Goal: Download file/media

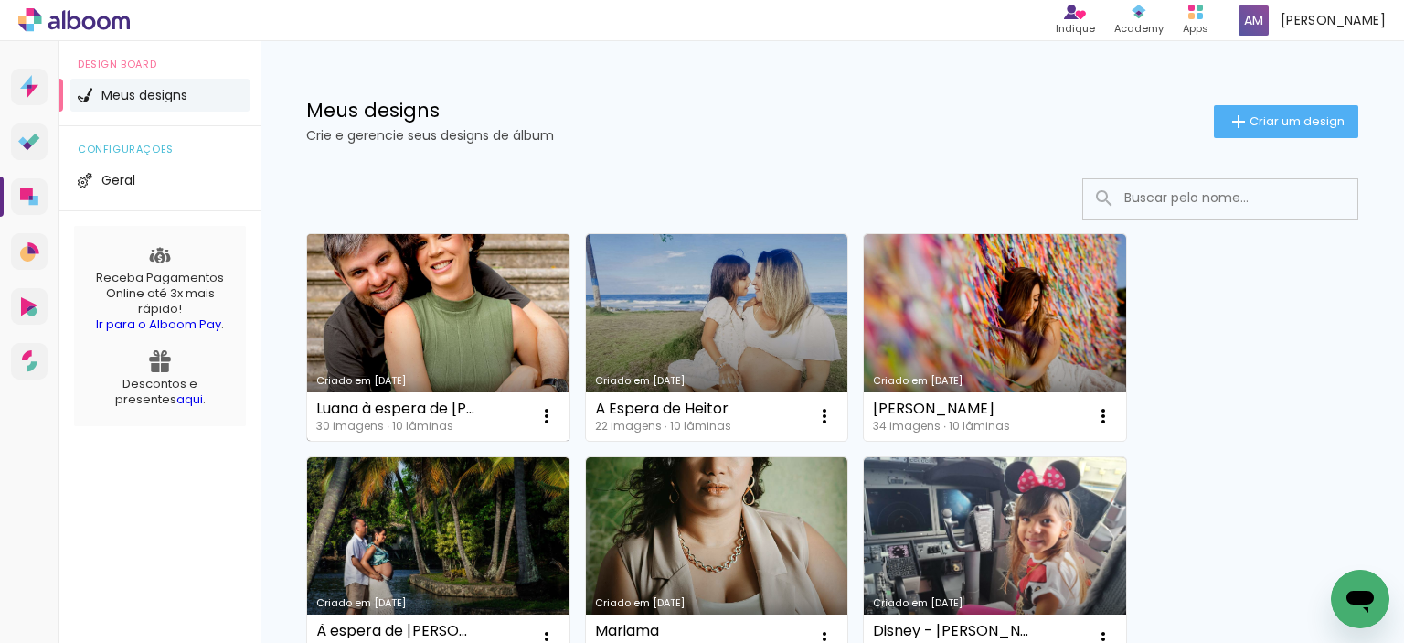
click at [439, 291] on link "Criado em [DATE]" at bounding box center [438, 337] width 262 height 207
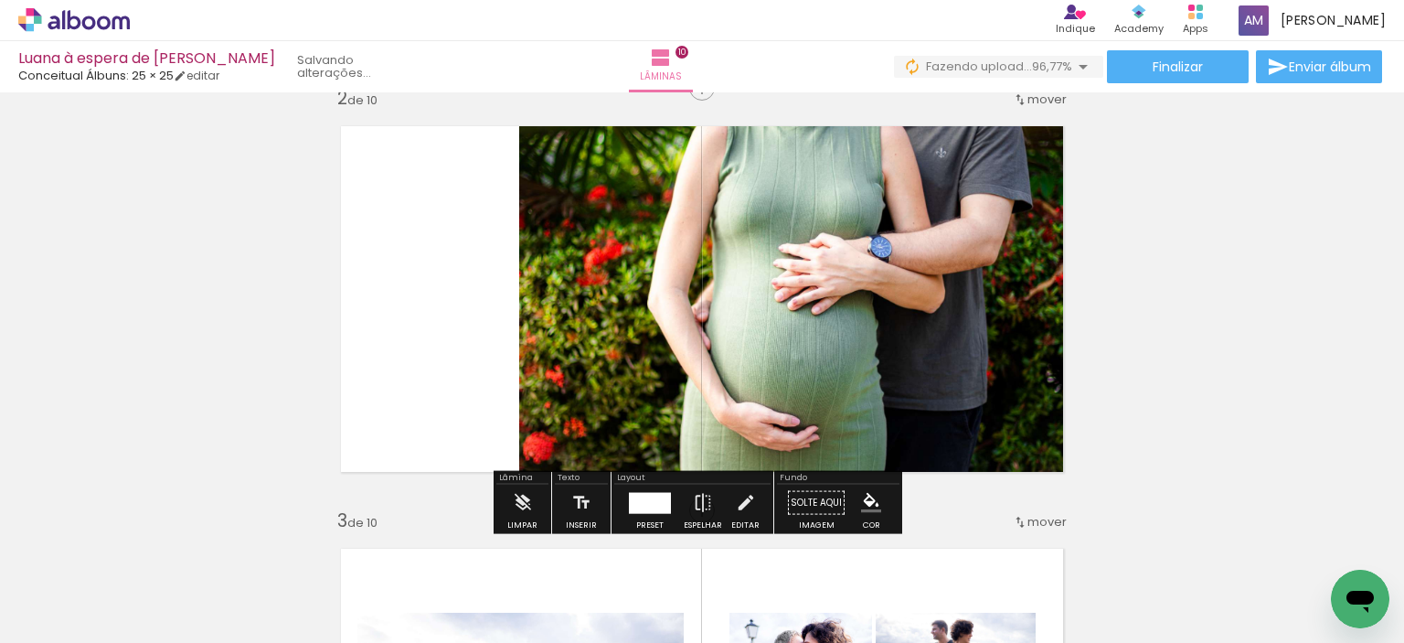
scroll to position [0, 1900]
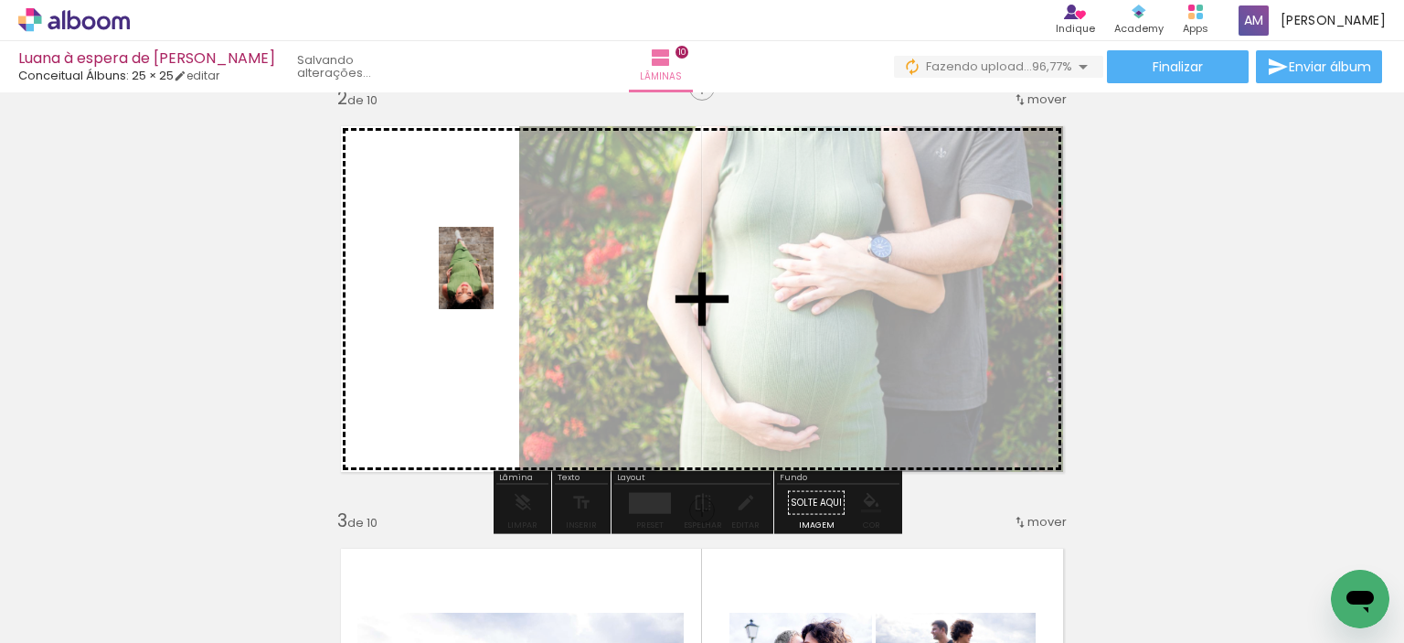
drag, startPoint x: 1371, startPoint y: 563, endPoint x: 494, endPoint y: 282, distance: 921.5
click at [494, 282] on quentale-workspace at bounding box center [702, 321] width 1404 height 643
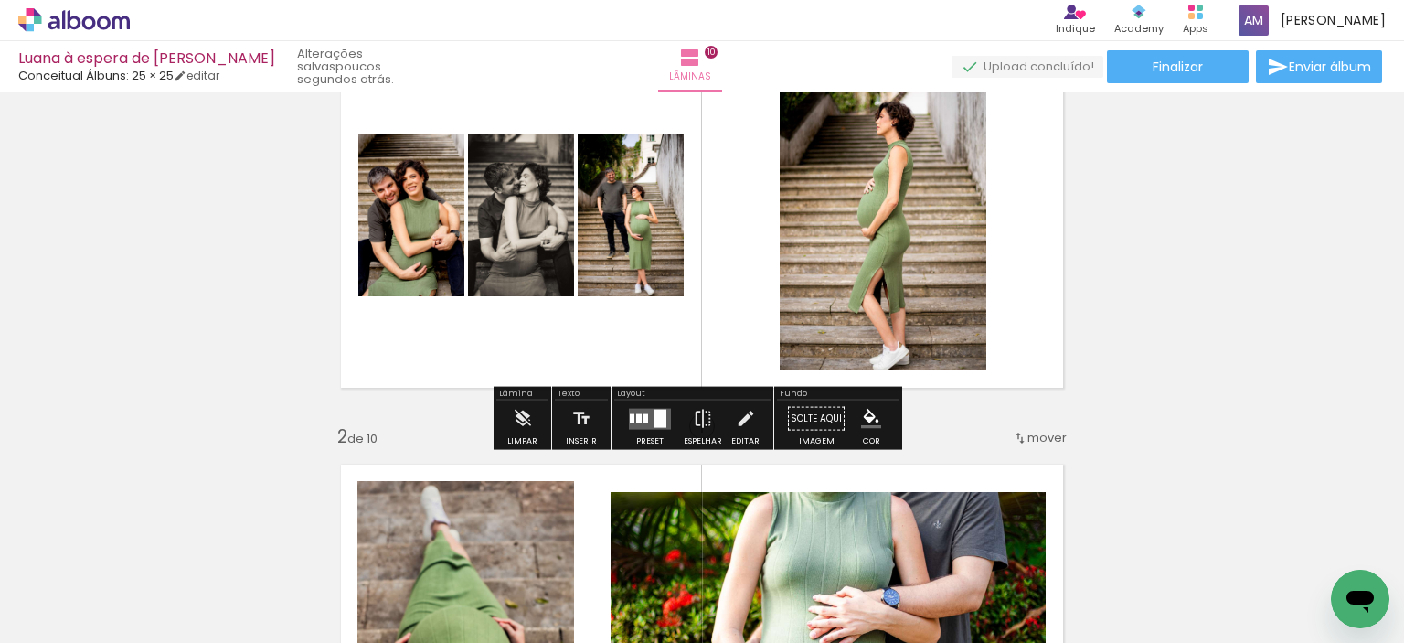
scroll to position [91, 0]
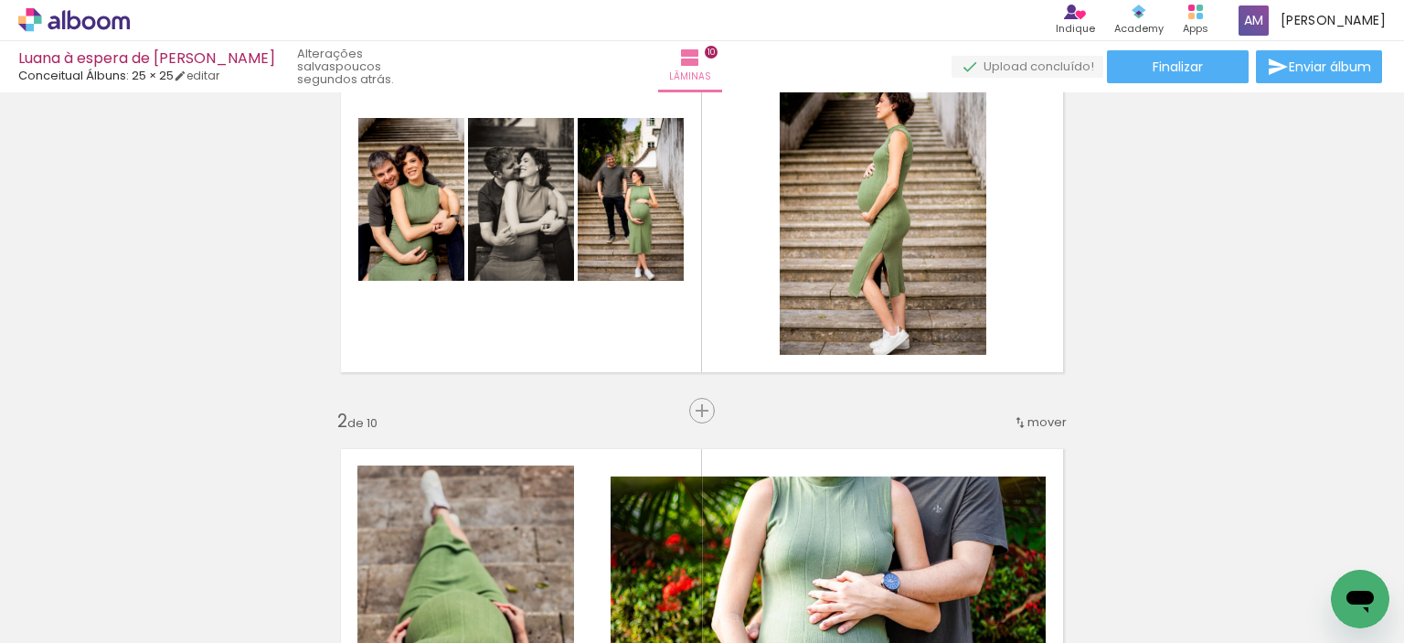
scroll to position [91, 0]
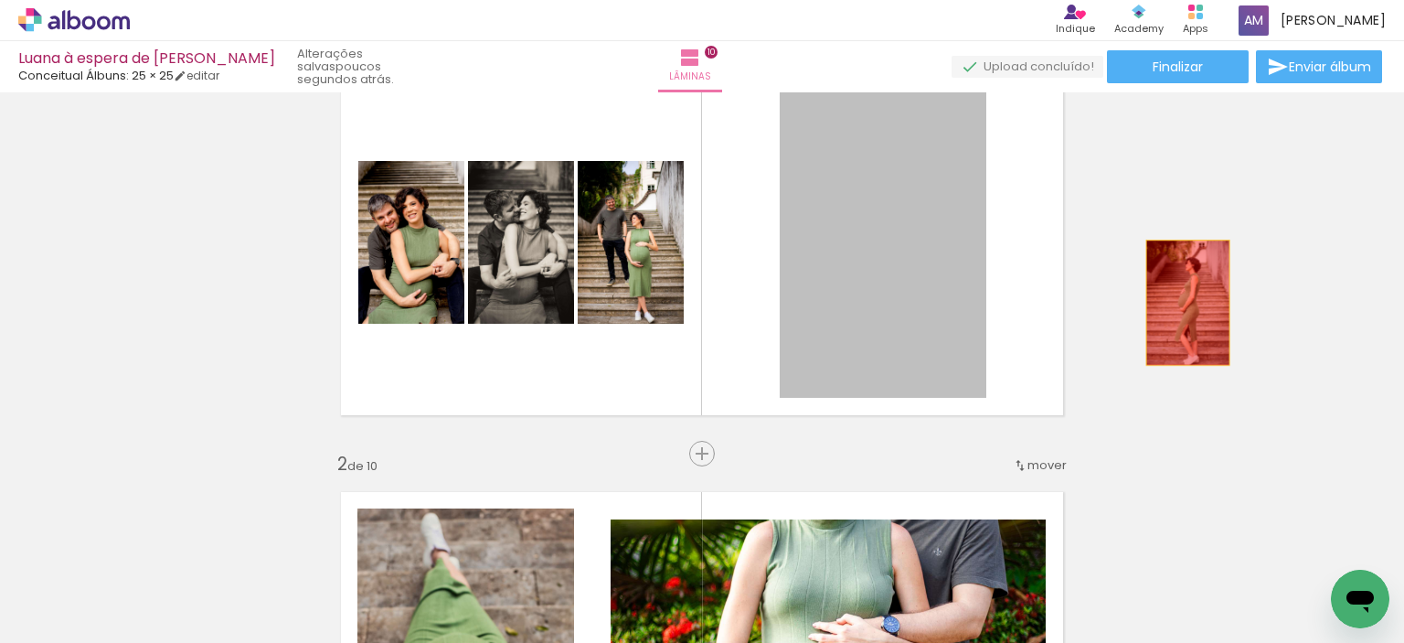
drag, startPoint x: 944, startPoint y: 239, endPoint x: 1181, endPoint y: 303, distance: 245.2
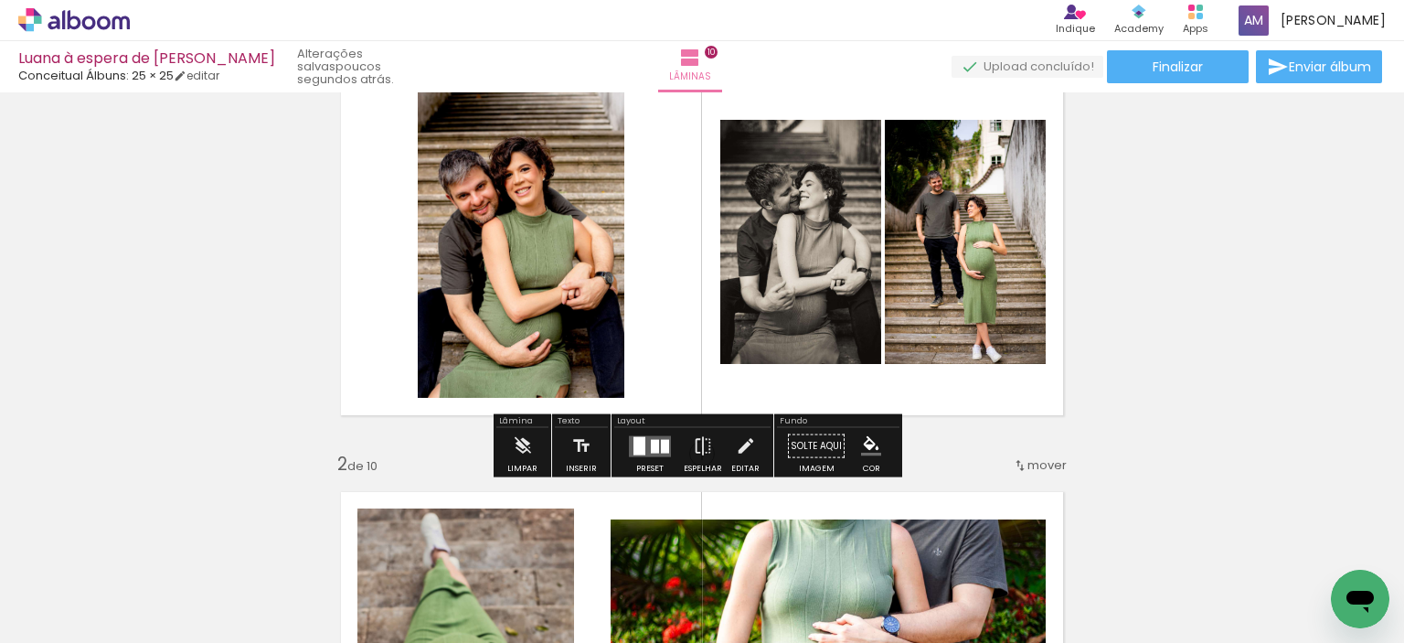
scroll to position [274, 0]
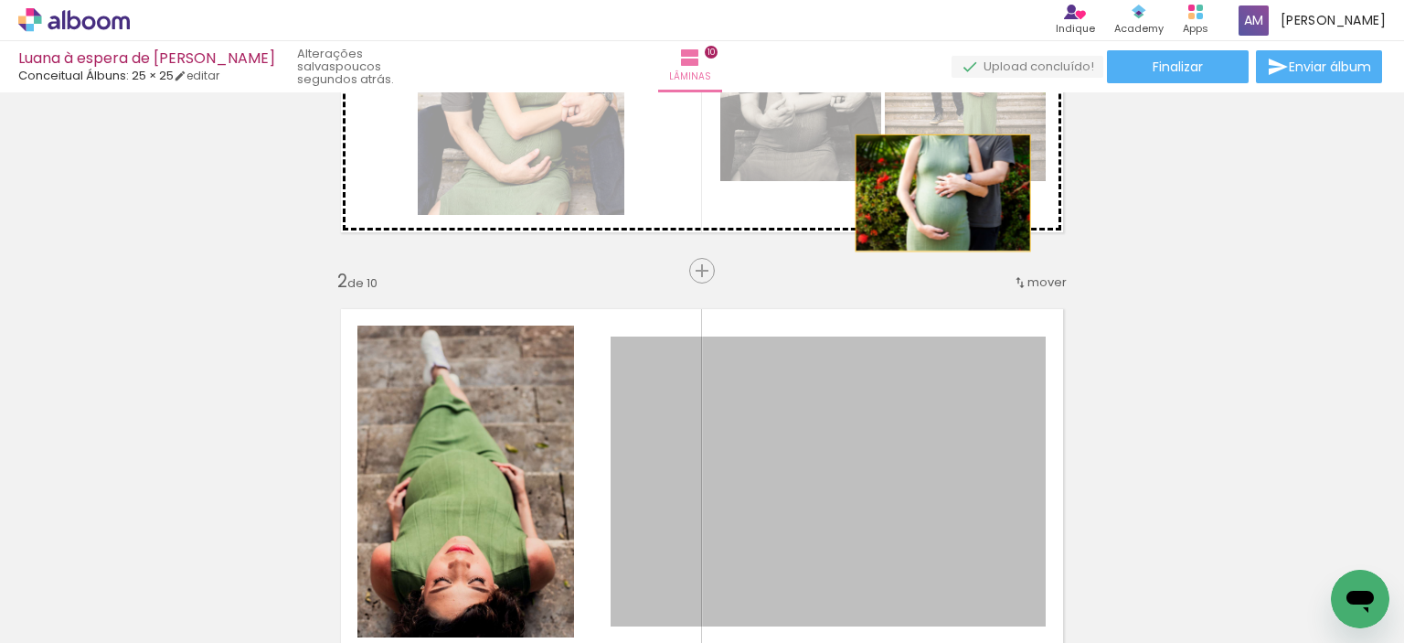
drag, startPoint x: 896, startPoint y: 443, endPoint x: 936, endPoint y: 193, distance: 253.7
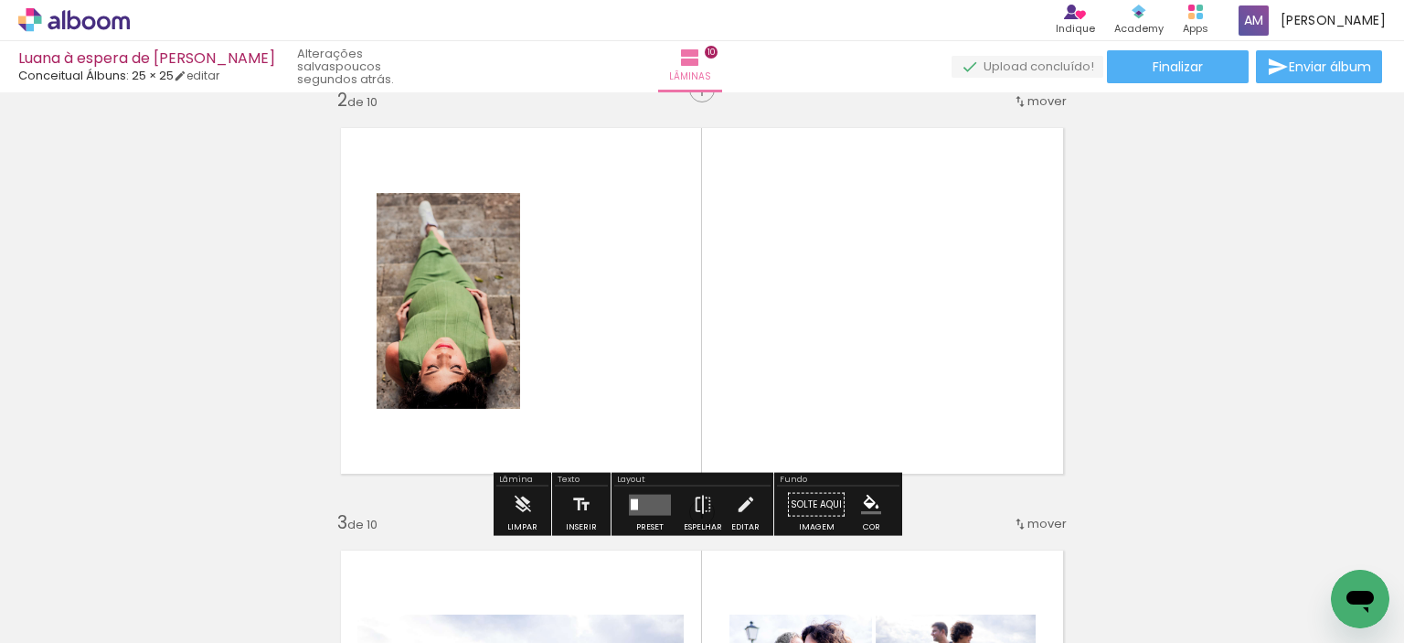
scroll to position [457, 0]
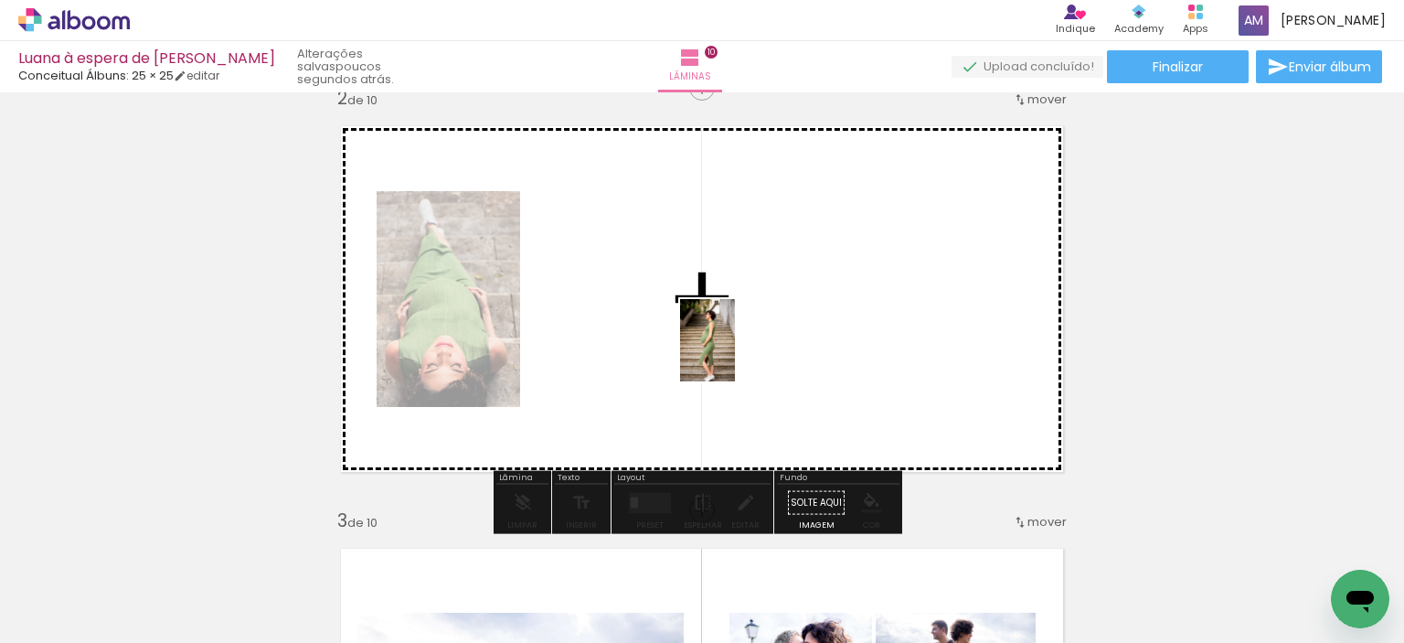
drag, startPoint x: 491, startPoint y: 594, endPoint x: 735, endPoint y: 354, distance: 342.6
click at [735, 354] on quentale-workspace at bounding box center [702, 321] width 1404 height 643
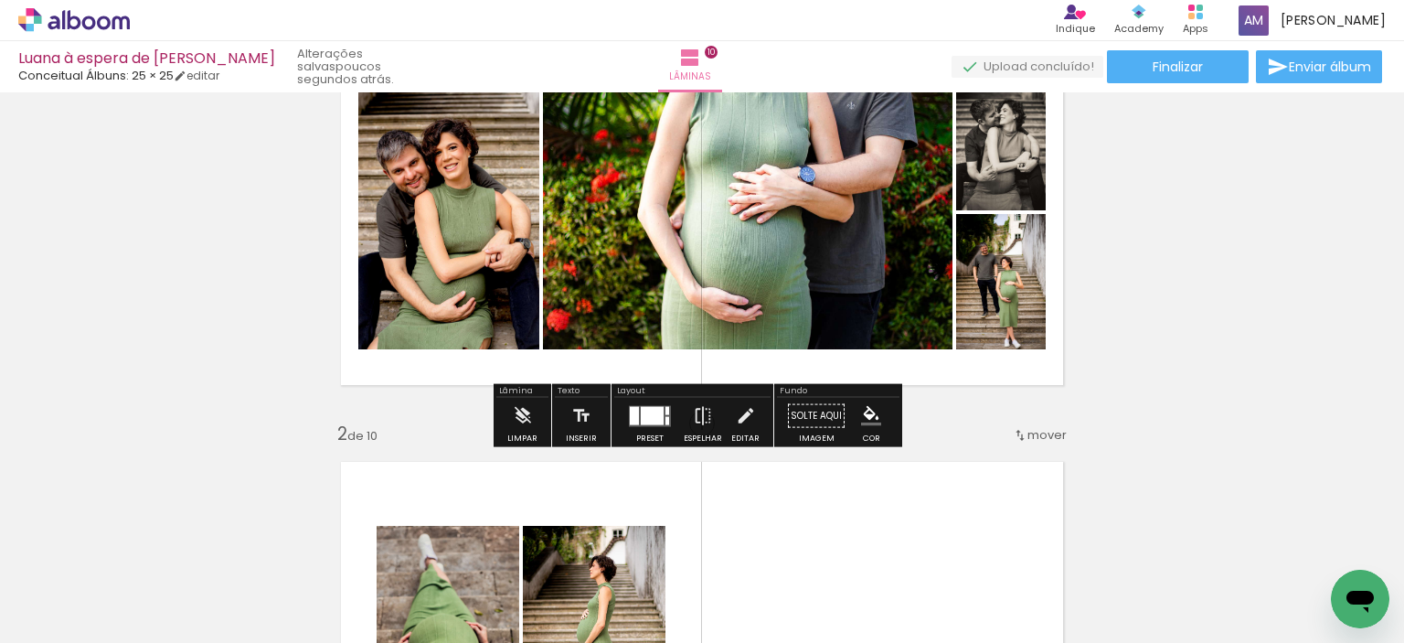
scroll to position [91, 0]
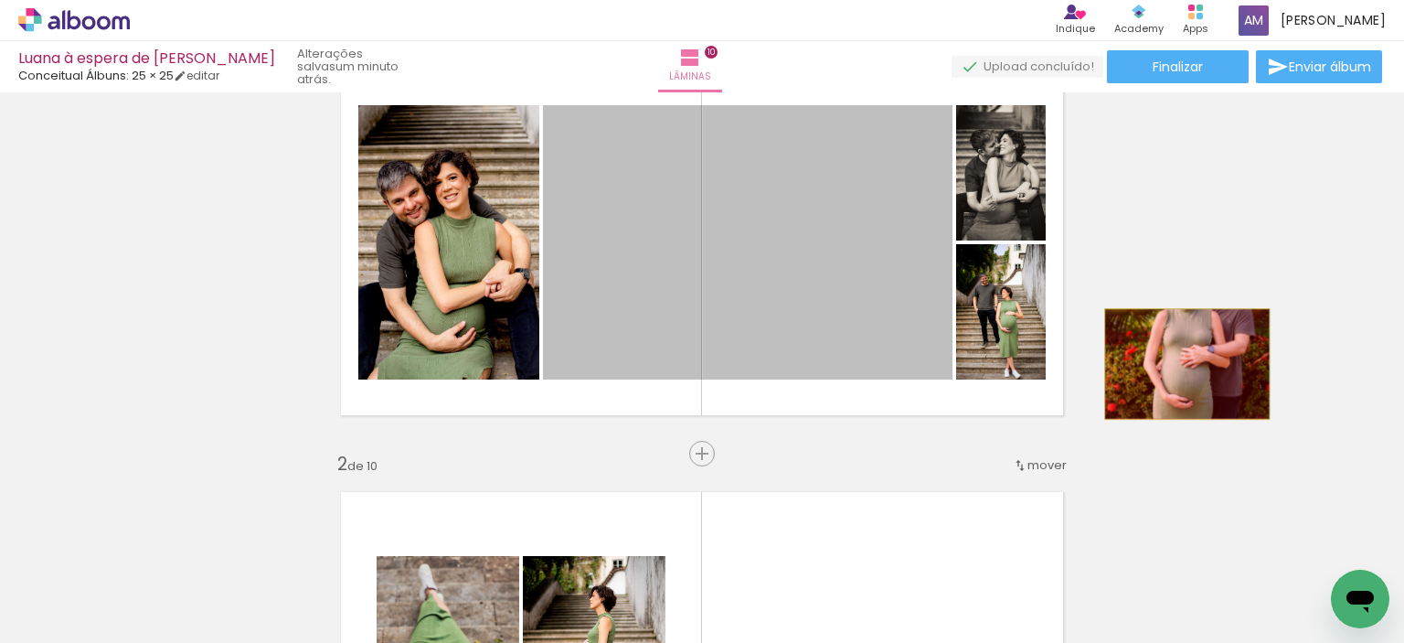
drag, startPoint x: 785, startPoint y: 284, endPoint x: 1180, endPoint y: 364, distance: 402.8
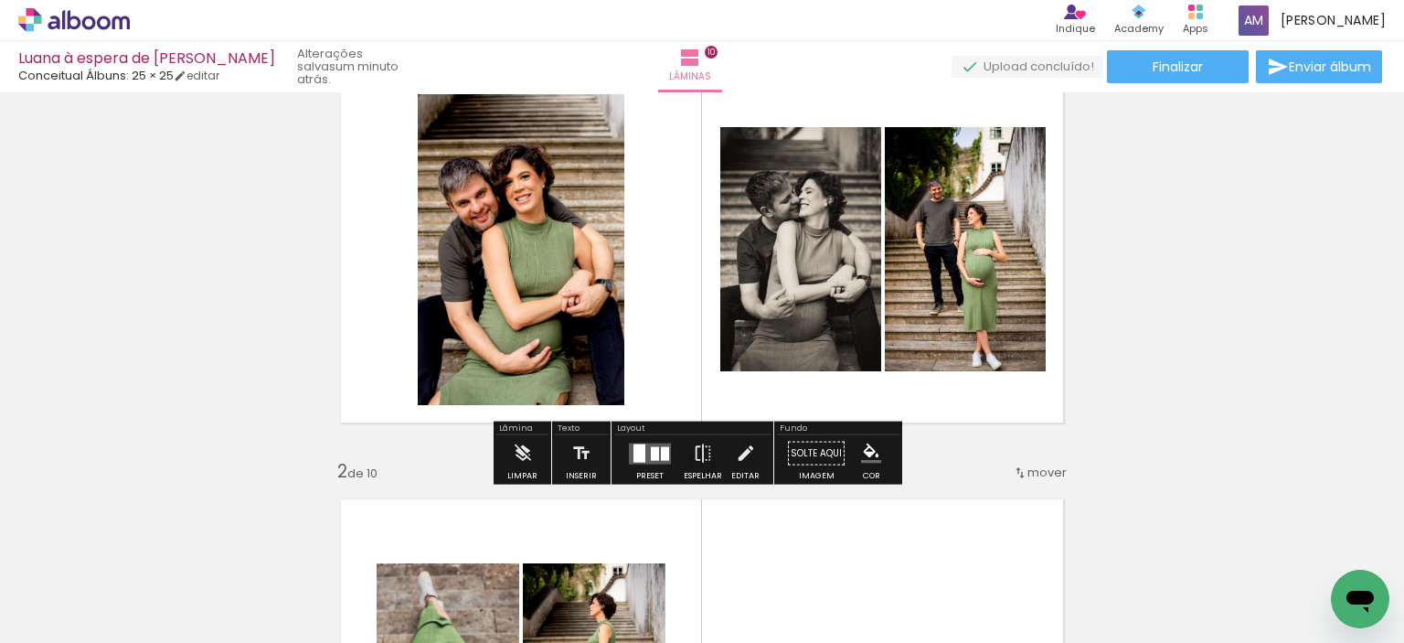
scroll to position [366, 0]
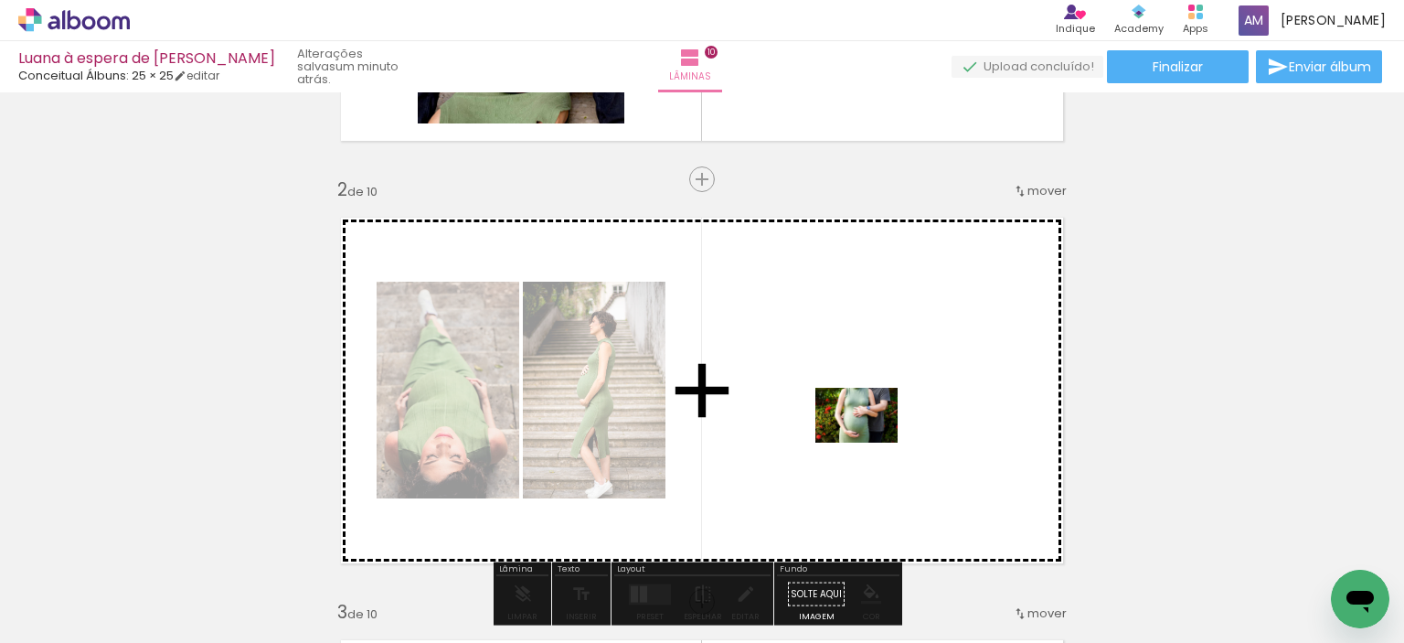
drag, startPoint x: 640, startPoint y: 552, endPoint x: 873, endPoint y: 440, distance: 258.8
click at [873, 440] on quentale-workspace at bounding box center [702, 321] width 1404 height 643
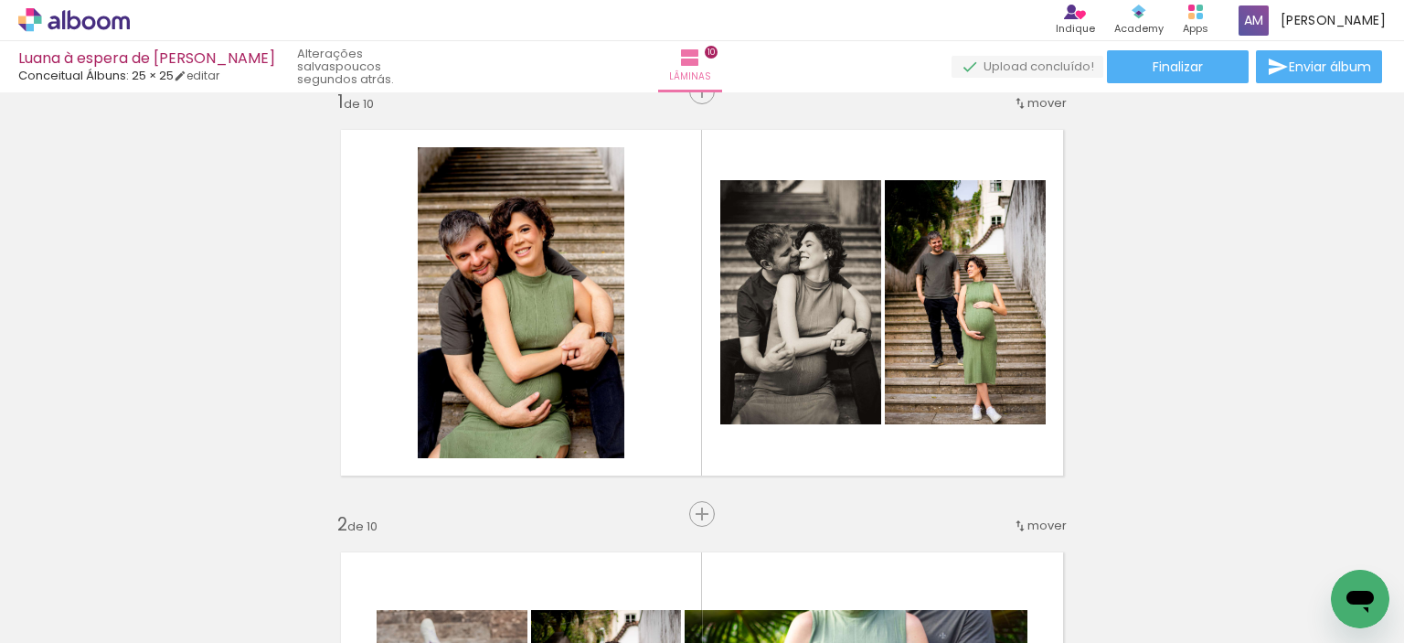
scroll to position [0, 0]
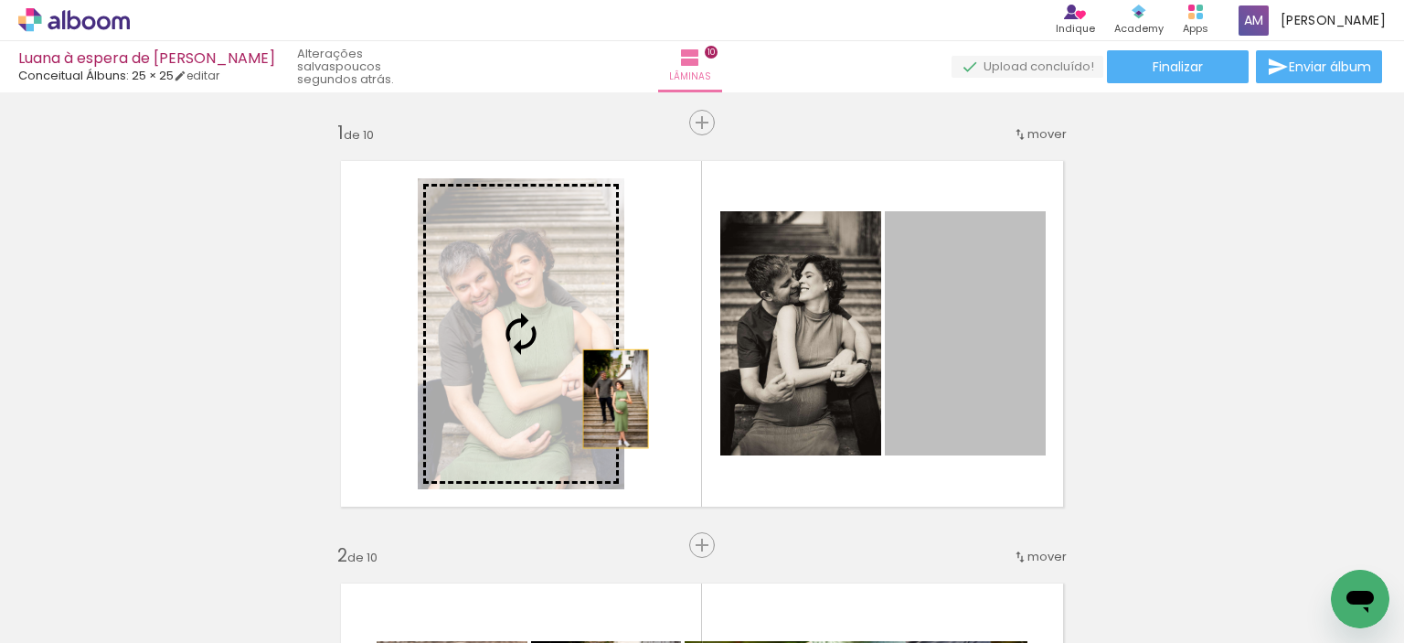
drag, startPoint x: 997, startPoint y: 415, endPoint x: 588, endPoint y: 394, distance: 410.0
click at [0, 0] on slot at bounding box center [0, 0] width 0 height 0
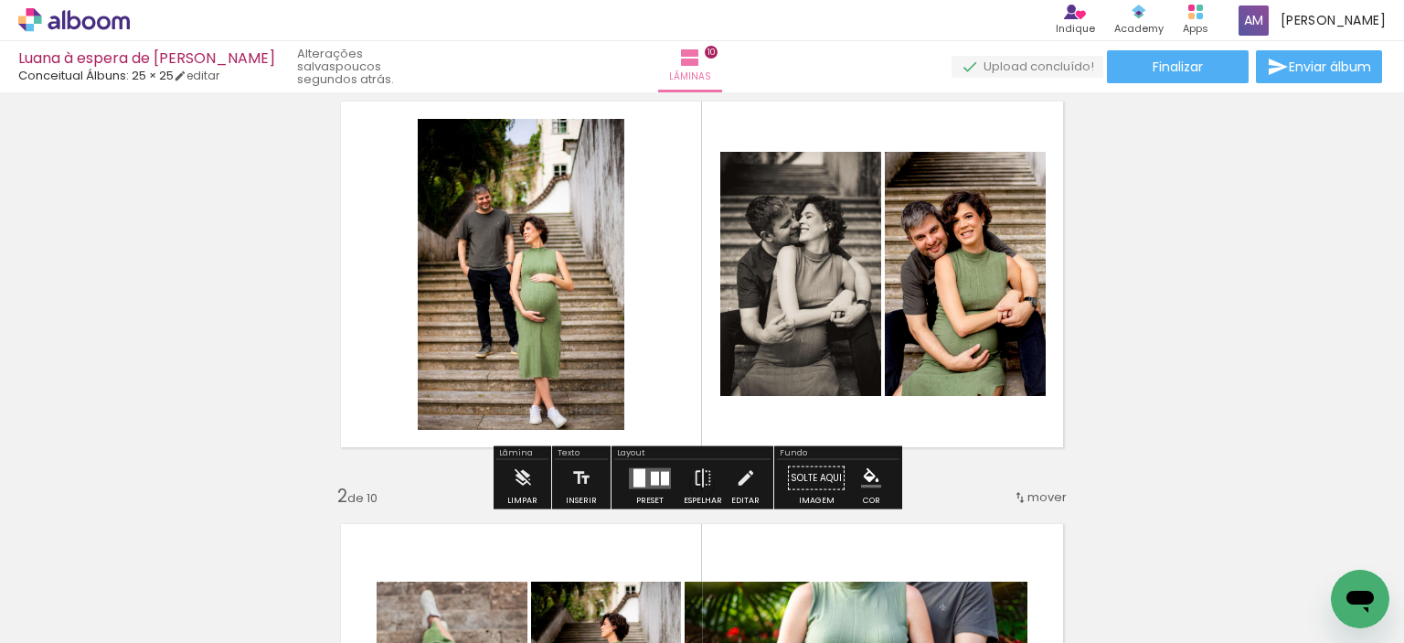
scroll to position [91, 0]
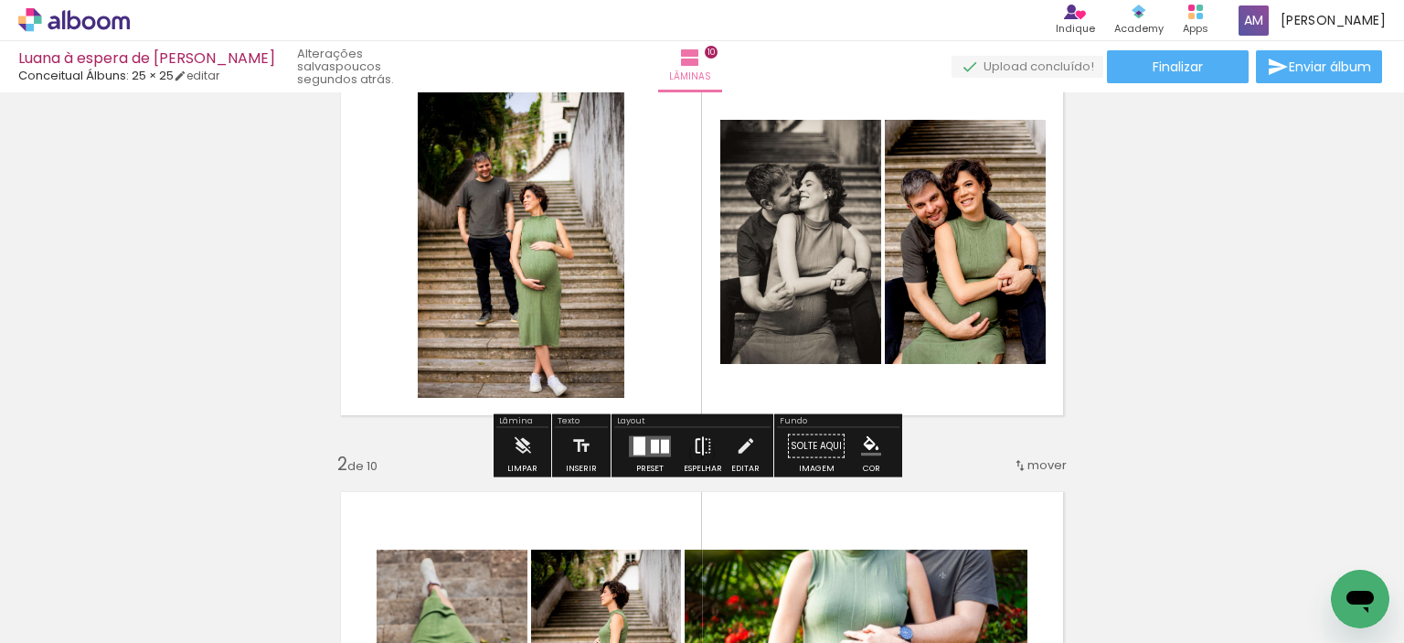
click at [697, 449] on iron-icon at bounding box center [703, 446] width 20 height 37
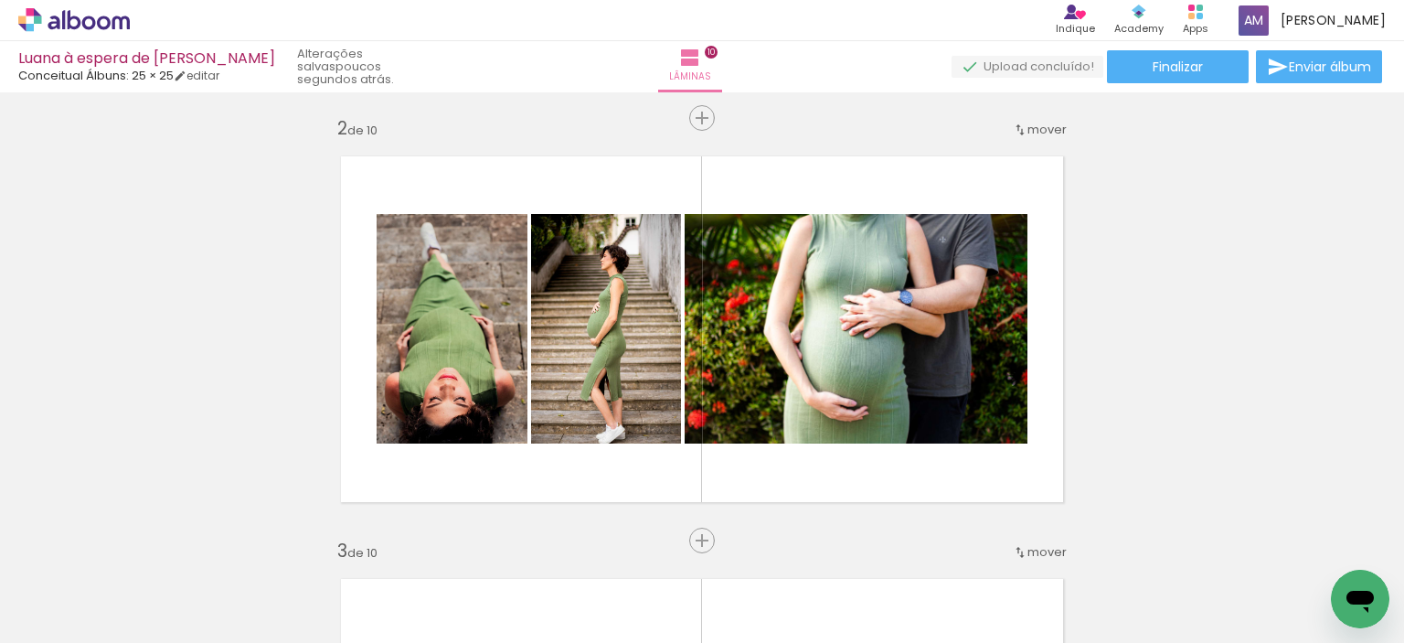
scroll to position [457, 0]
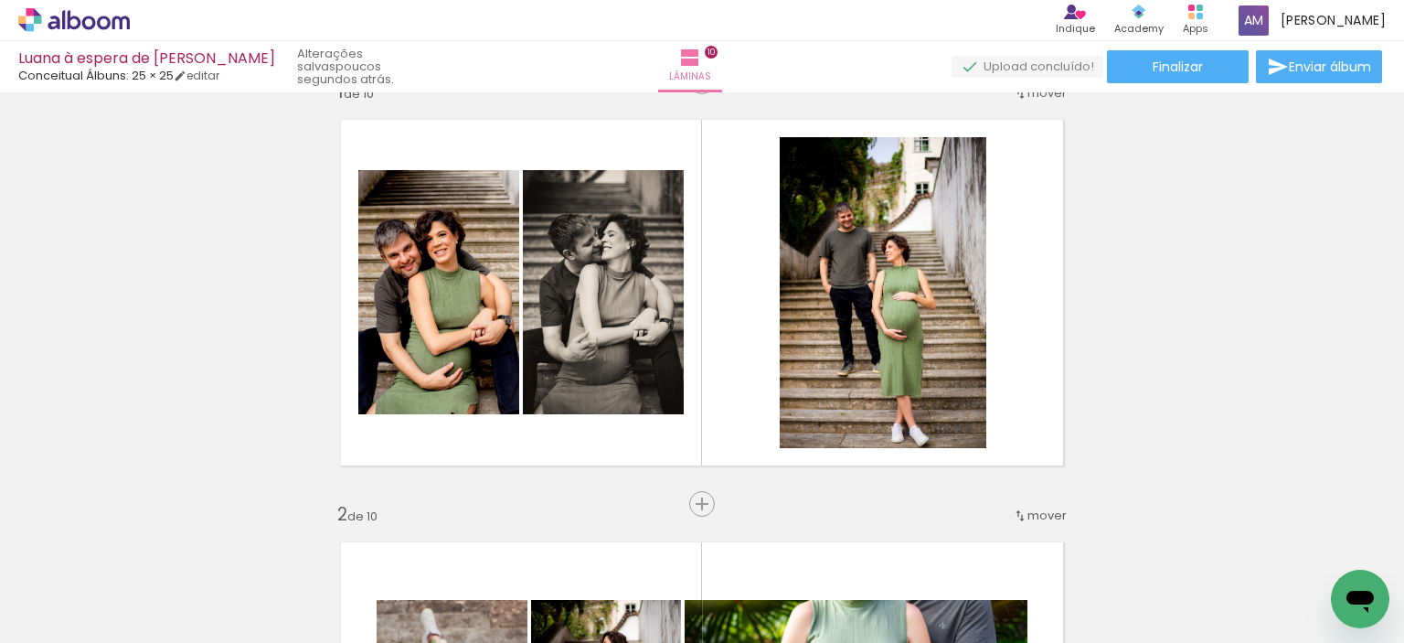
scroll to position [0, 0]
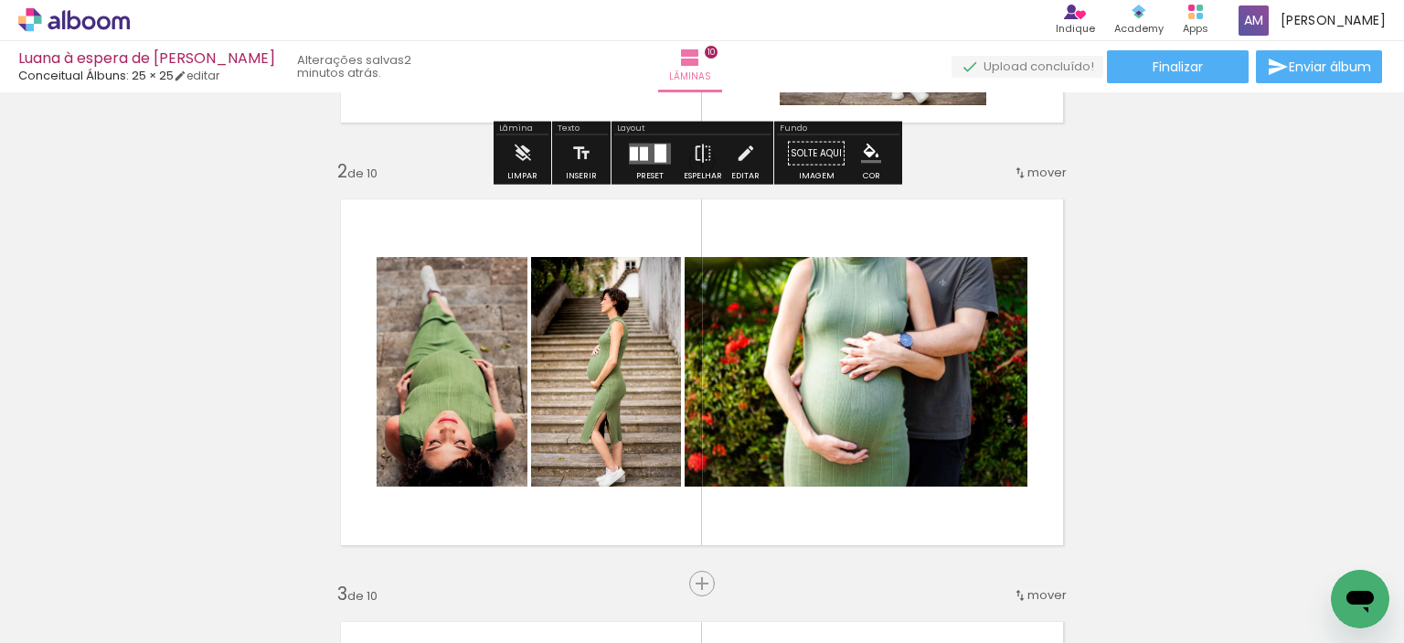
scroll to position [366, 0]
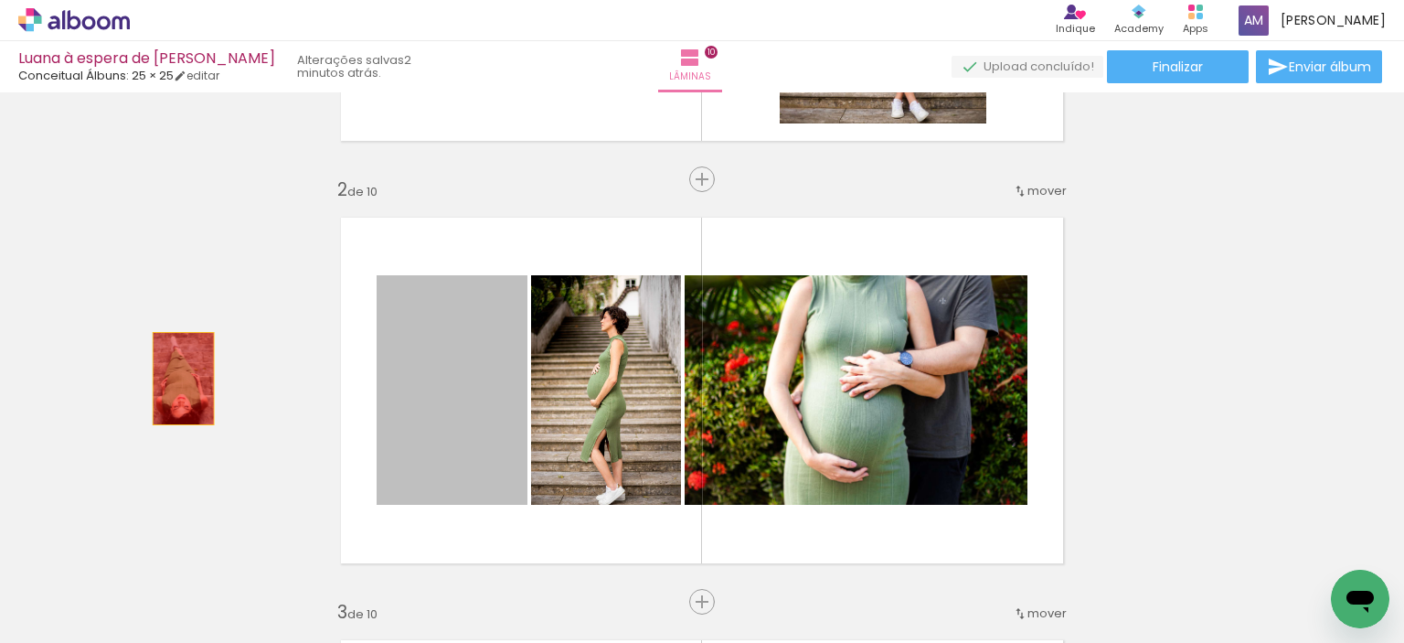
drag, startPoint x: 367, startPoint y: 420, endPoint x: 168, endPoint y: 377, distance: 203.8
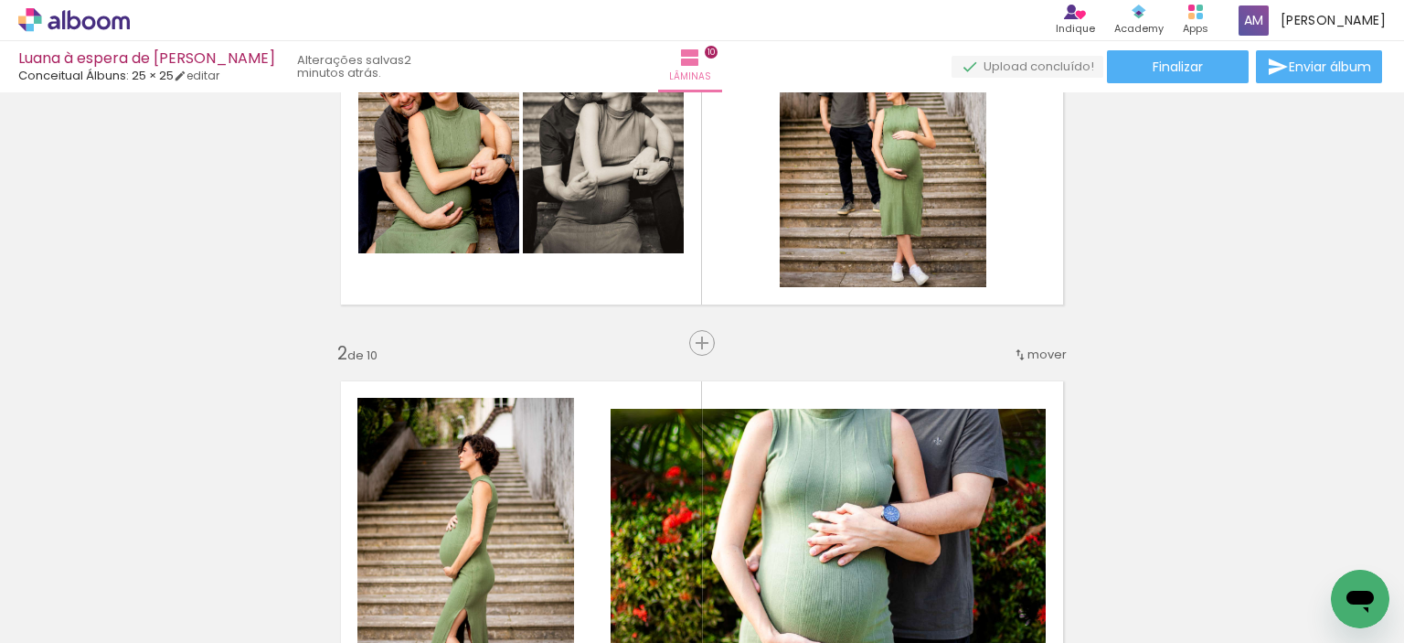
scroll to position [183, 0]
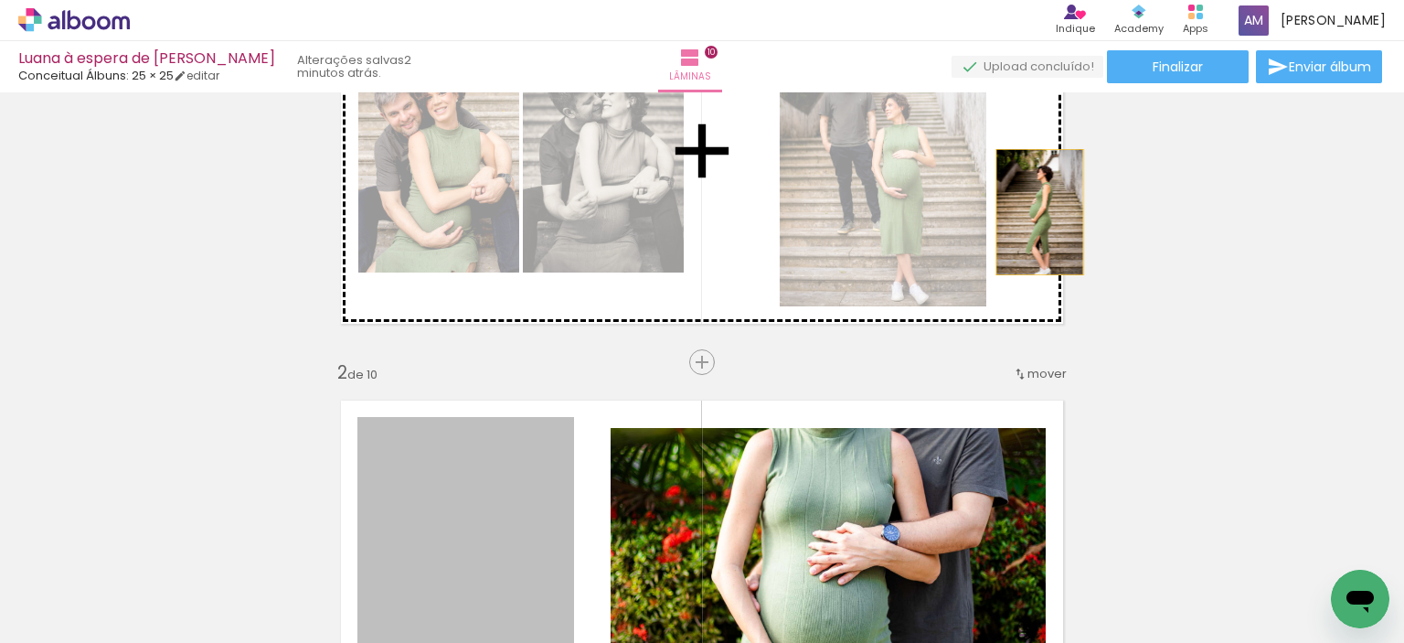
drag, startPoint x: 455, startPoint y: 497, endPoint x: 1033, endPoint y: 212, distance: 644.2
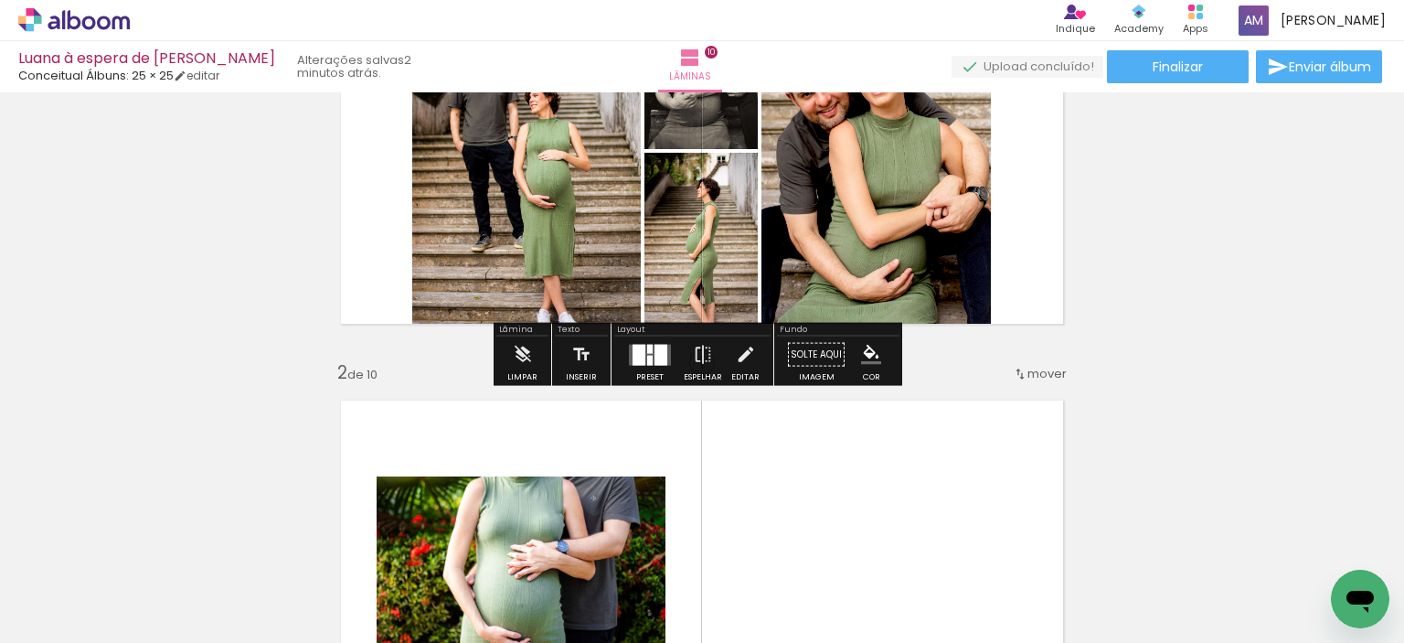
click at [654, 350] on div at bounding box center [660, 354] width 13 height 21
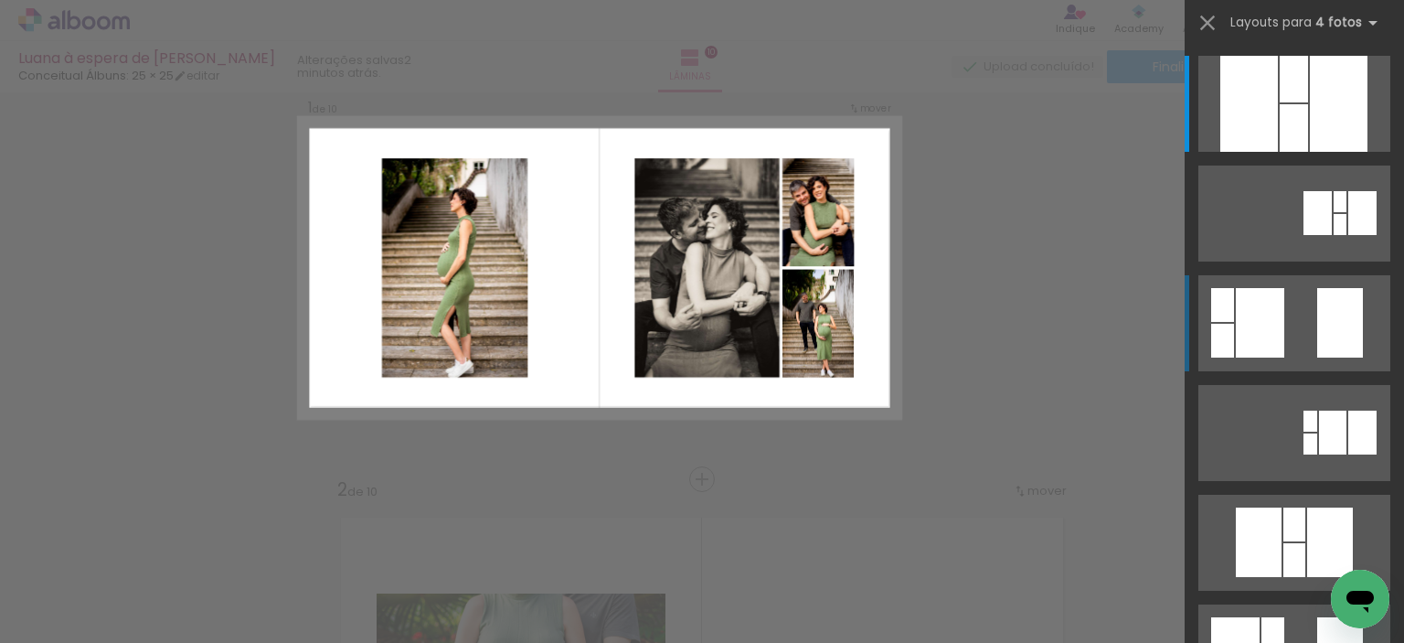
scroll to position [23, 0]
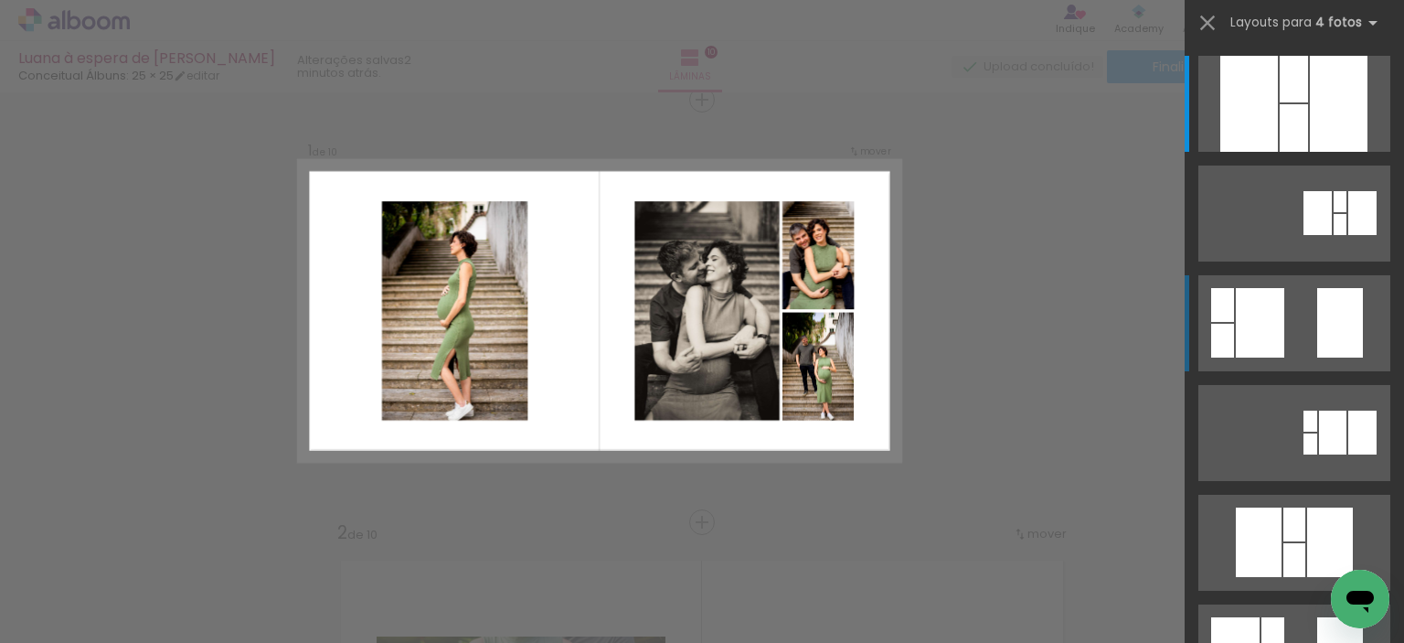
click at [1323, 345] on div at bounding box center [1340, 322] width 46 height 69
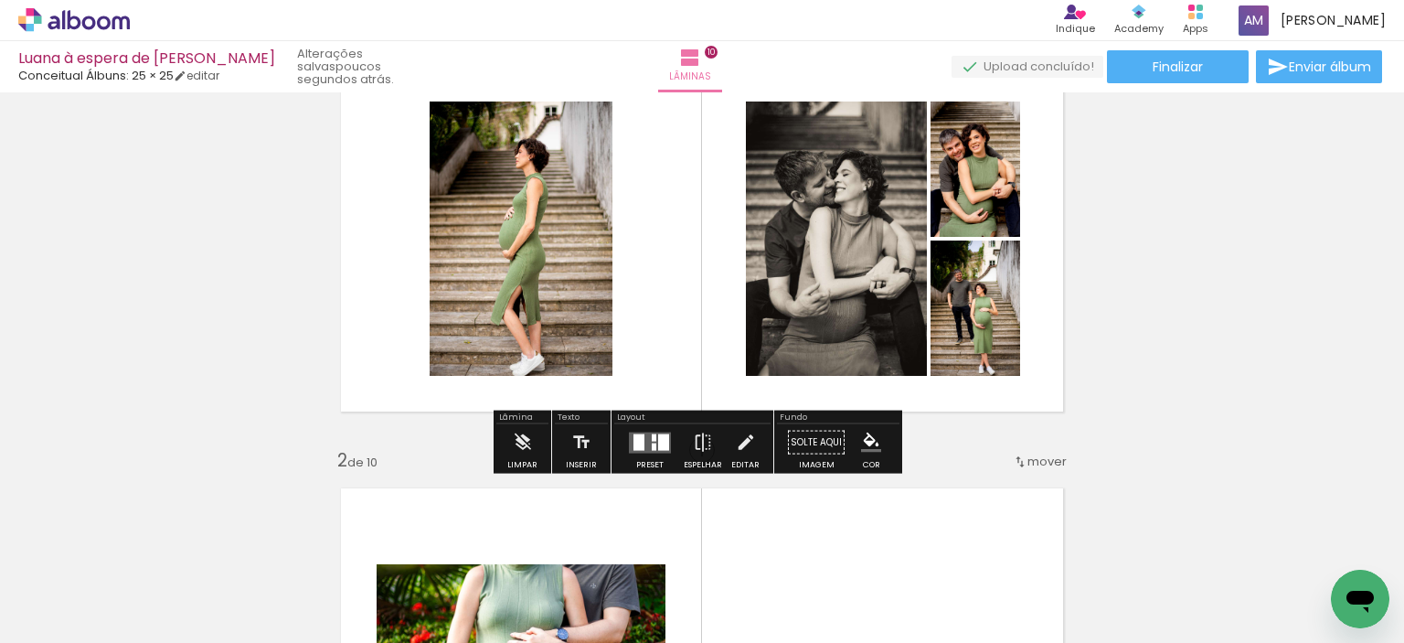
scroll to position [114, 0]
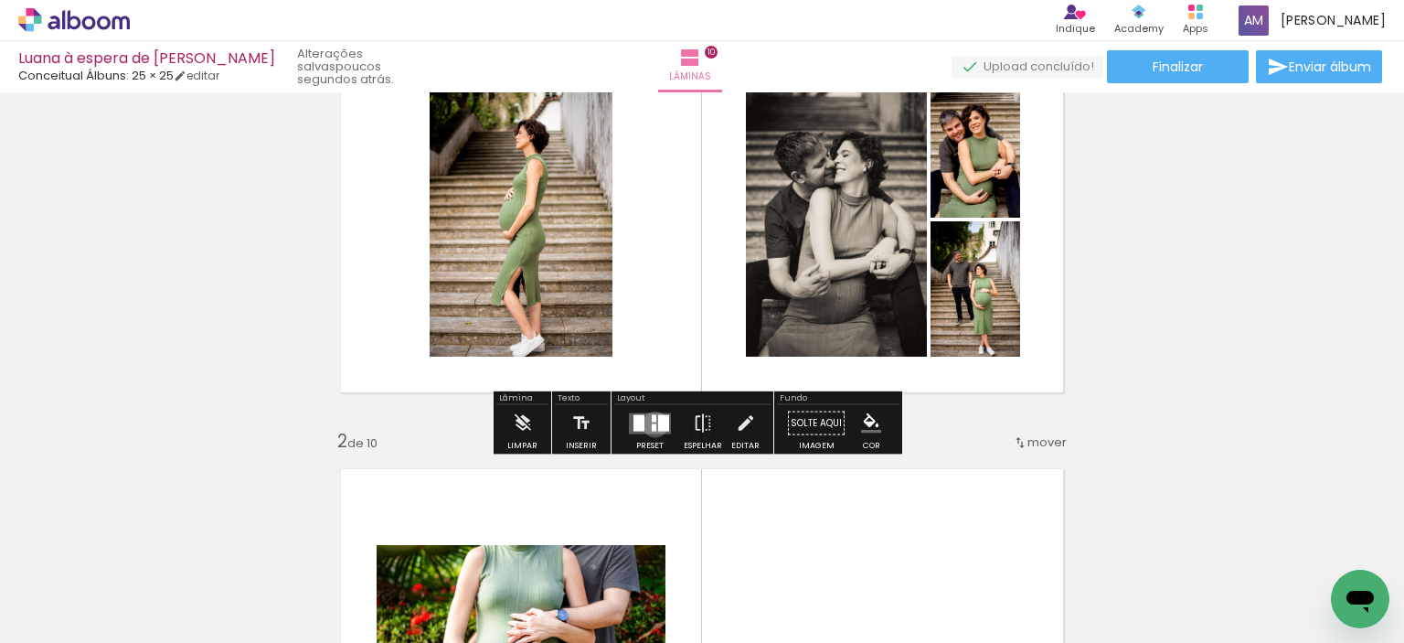
click at [652, 423] on div at bounding box center [654, 426] width 5 height 7
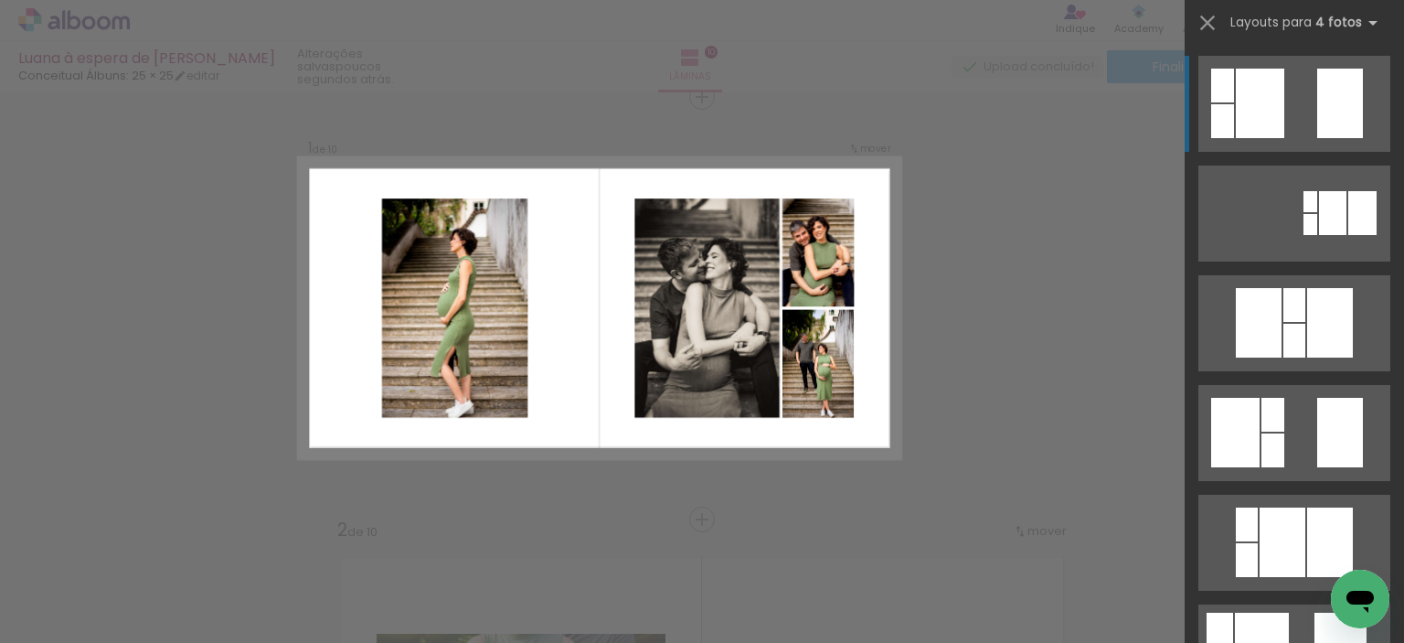
scroll to position [23, 0]
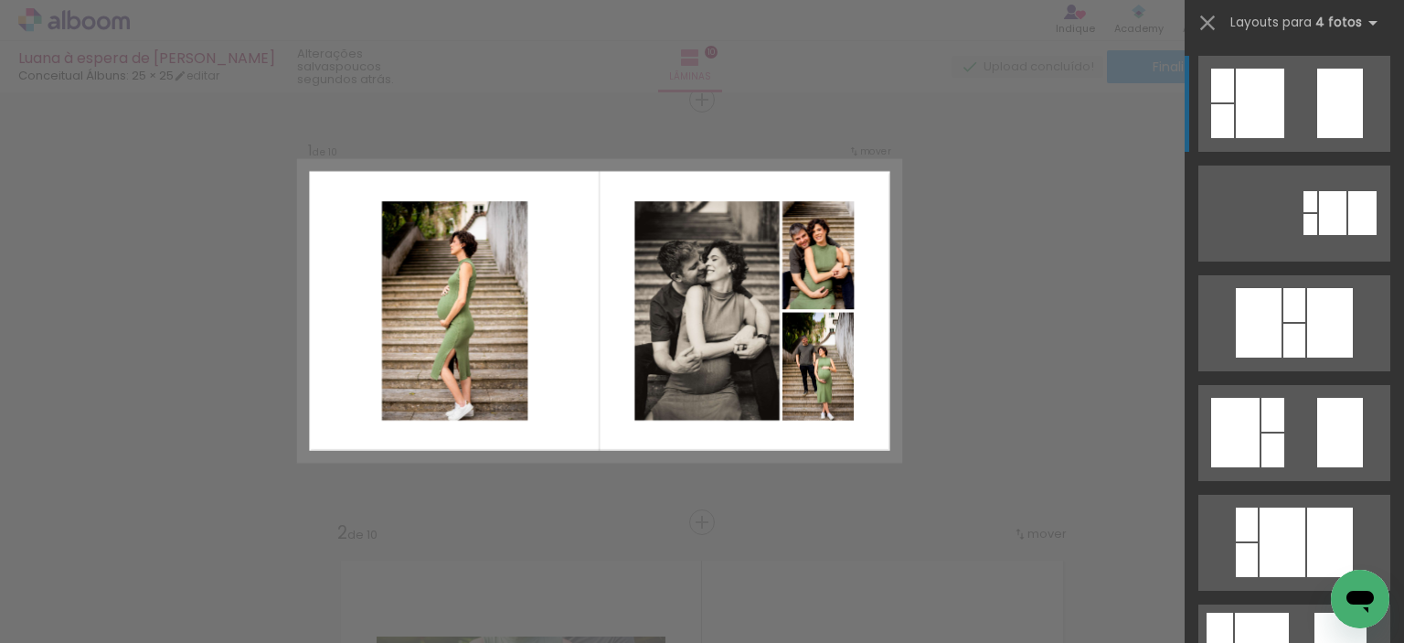
click at [810, 447] on quentale-layouter at bounding box center [599, 311] width 602 height 302
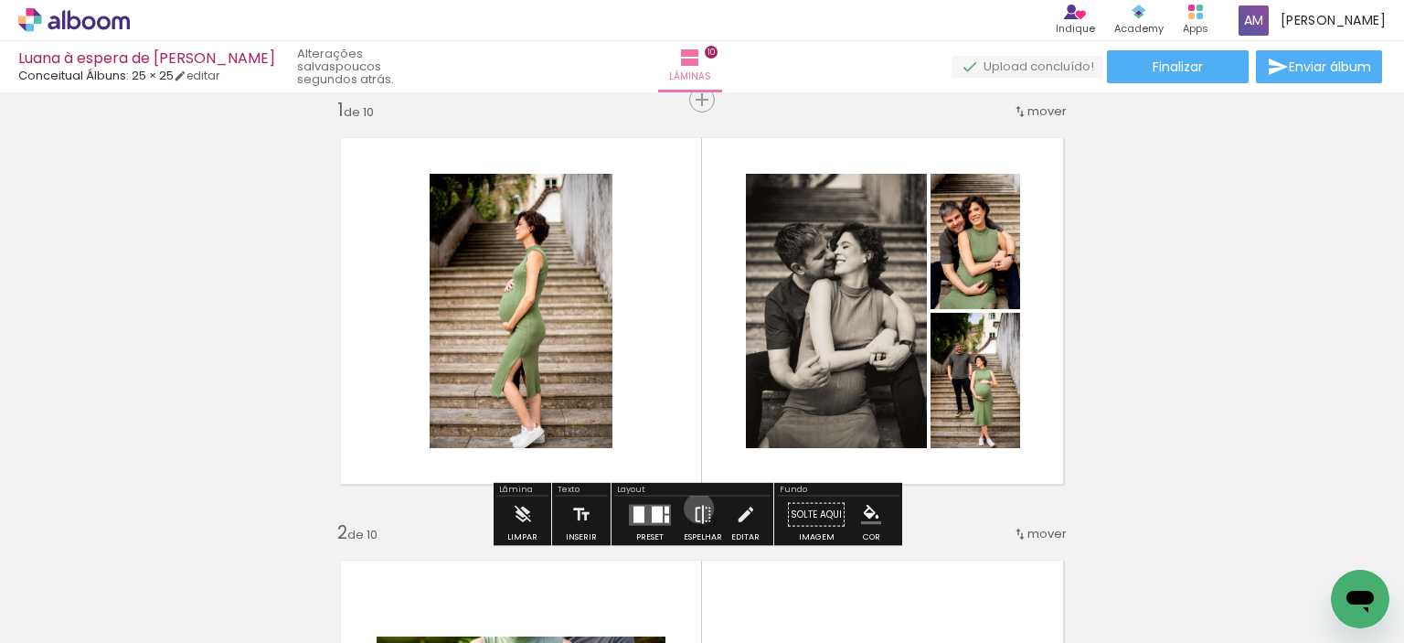
click at [695, 507] on iron-icon at bounding box center [703, 514] width 20 height 37
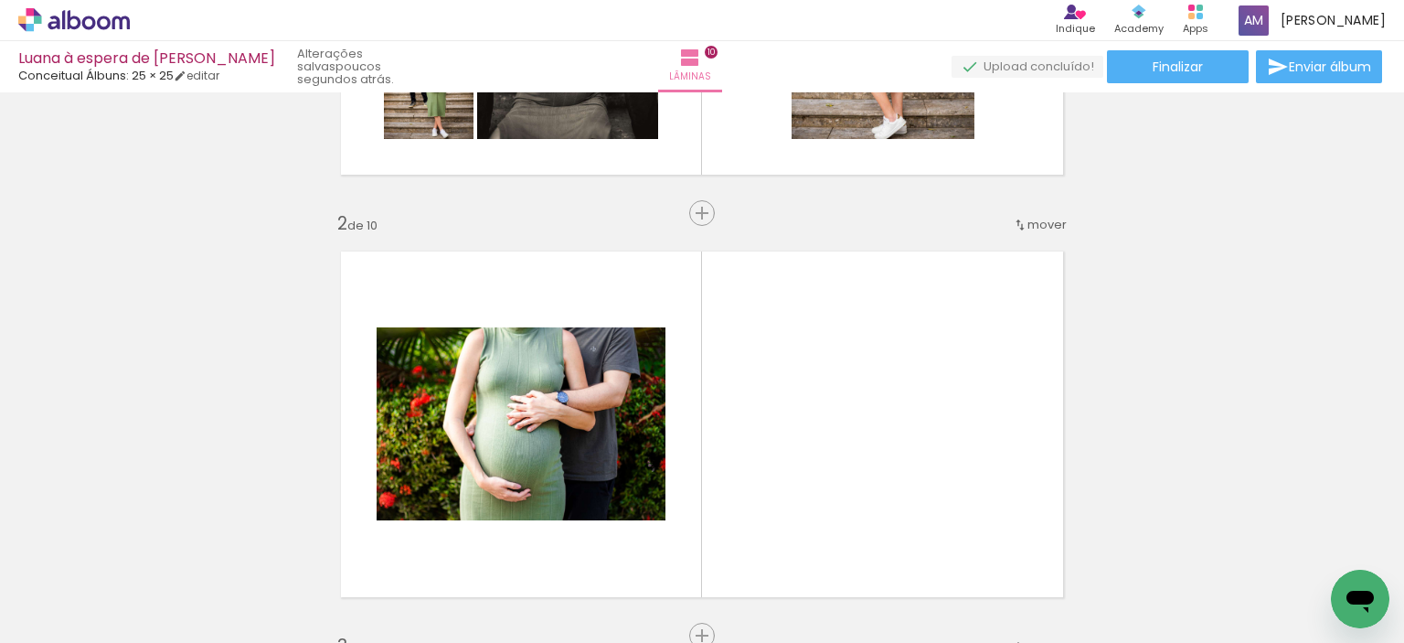
scroll to position [388, 0]
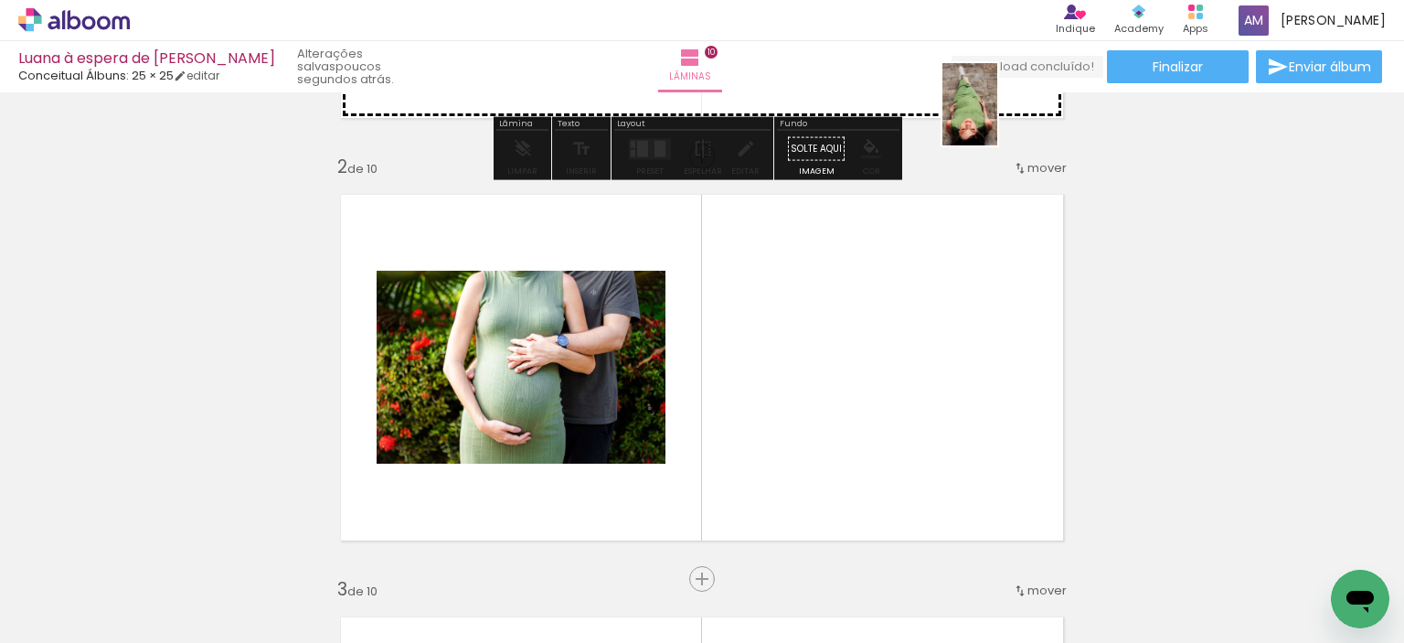
drag, startPoint x: 1322, startPoint y: 569, endPoint x: 997, endPoint y: 118, distance: 556.0
click at [997, 118] on quentale-workspace at bounding box center [702, 321] width 1404 height 643
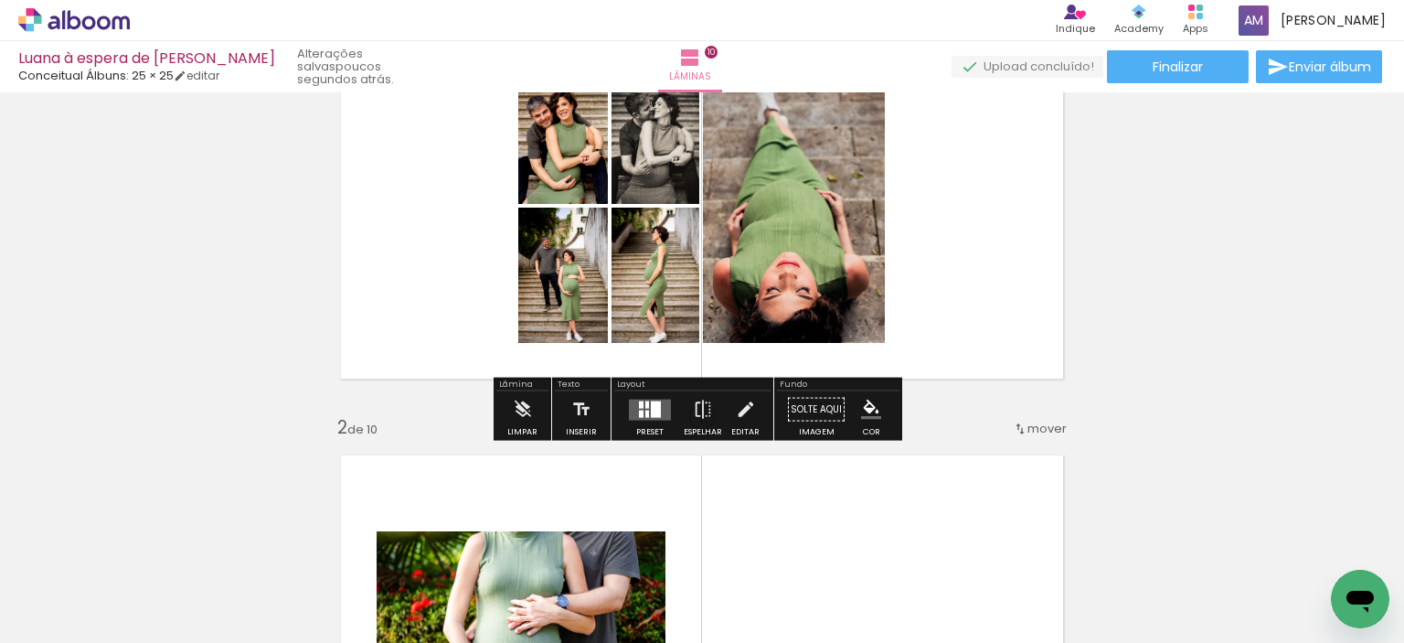
scroll to position [114, 0]
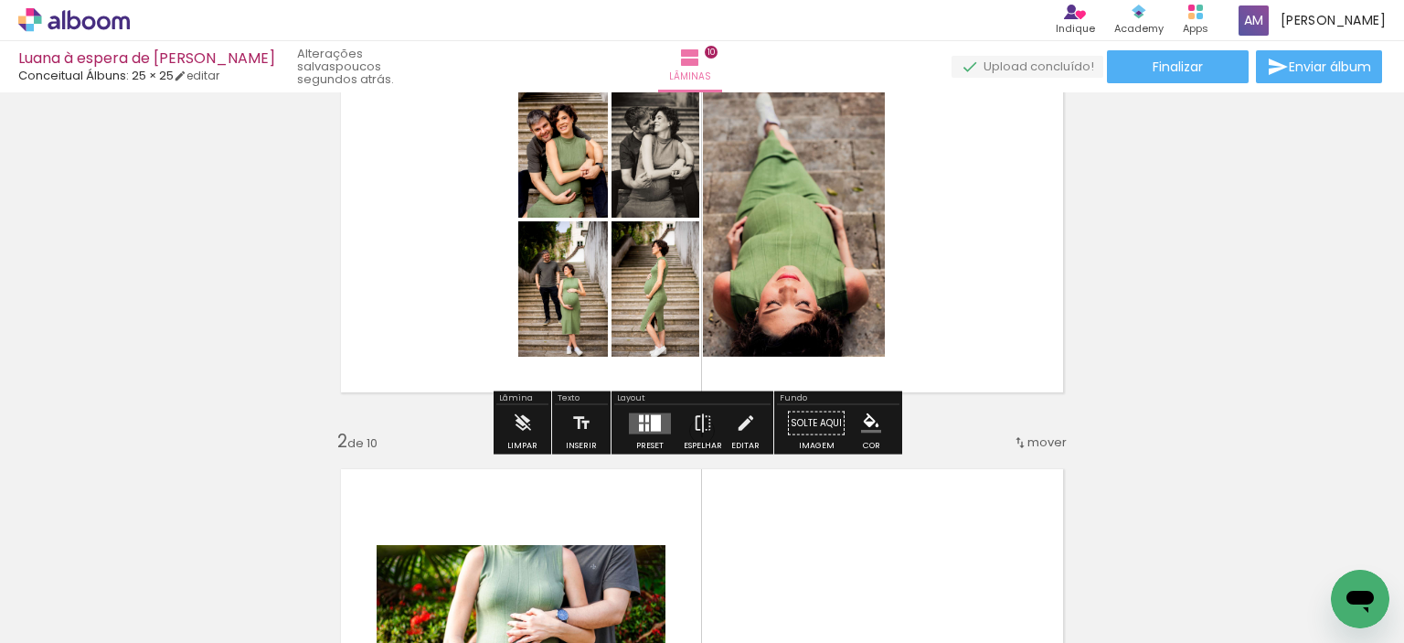
click at [644, 423] on quentale-layouter at bounding box center [650, 422] width 42 height 21
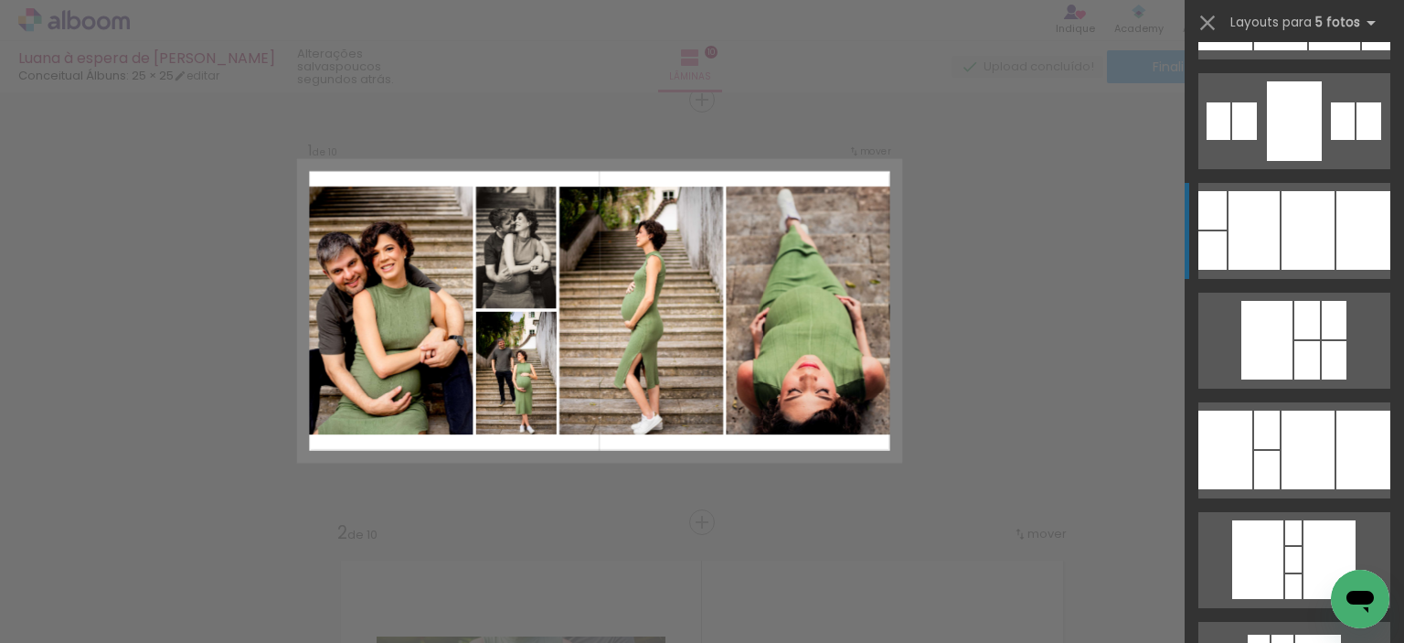
scroll to position [548, 0]
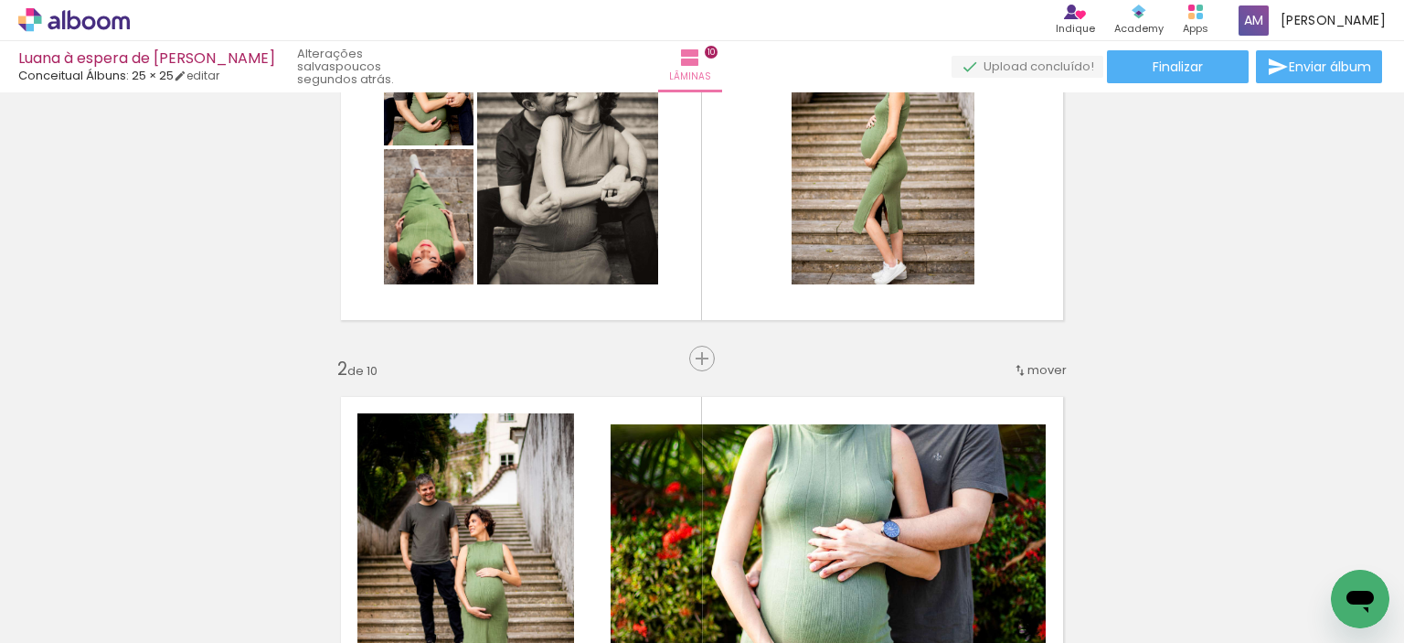
scroll to position [297, 0]
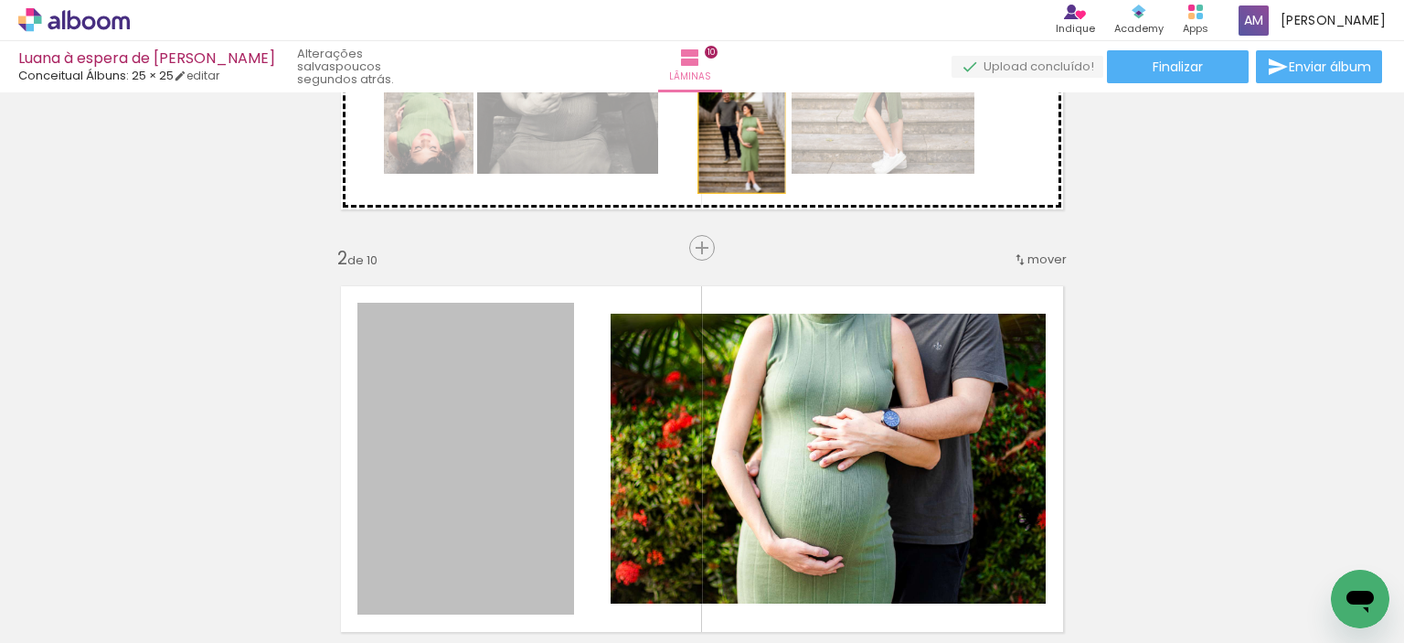
drag, startPoint x: 495, startPoint y: 441, endPoint x: 736, endPoint y: 130, distance: 393.5
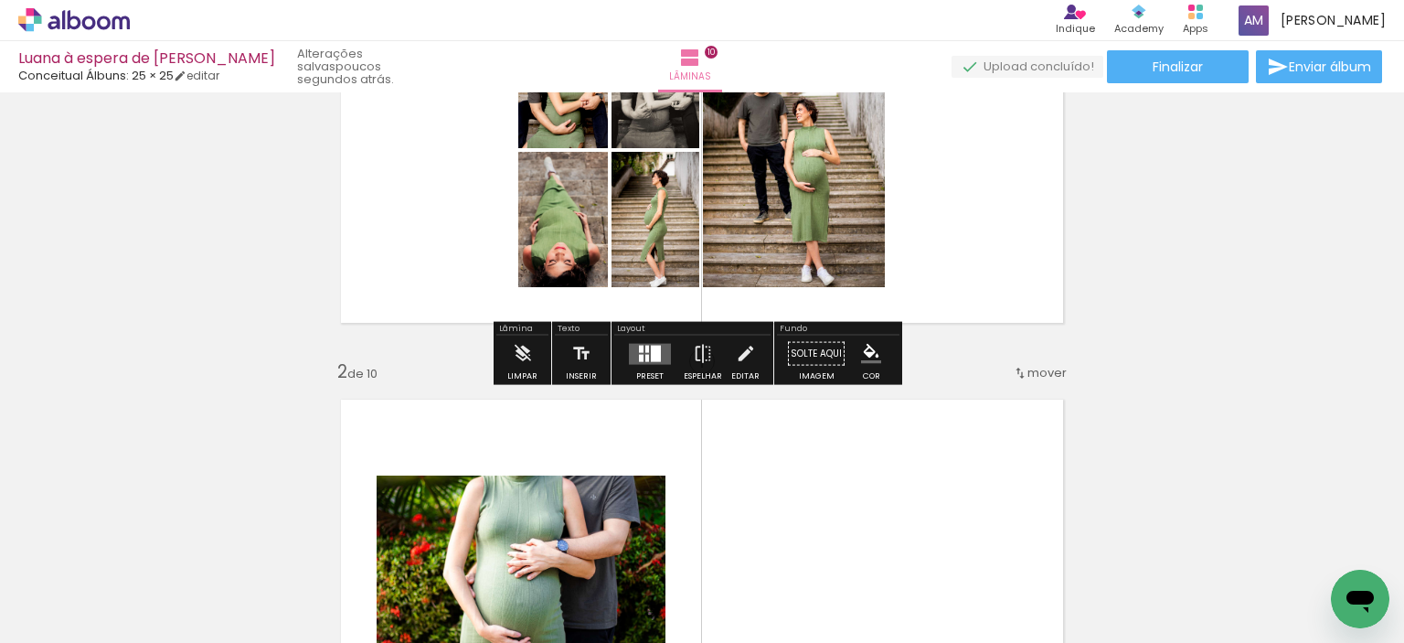
scroll to position [23, 0]
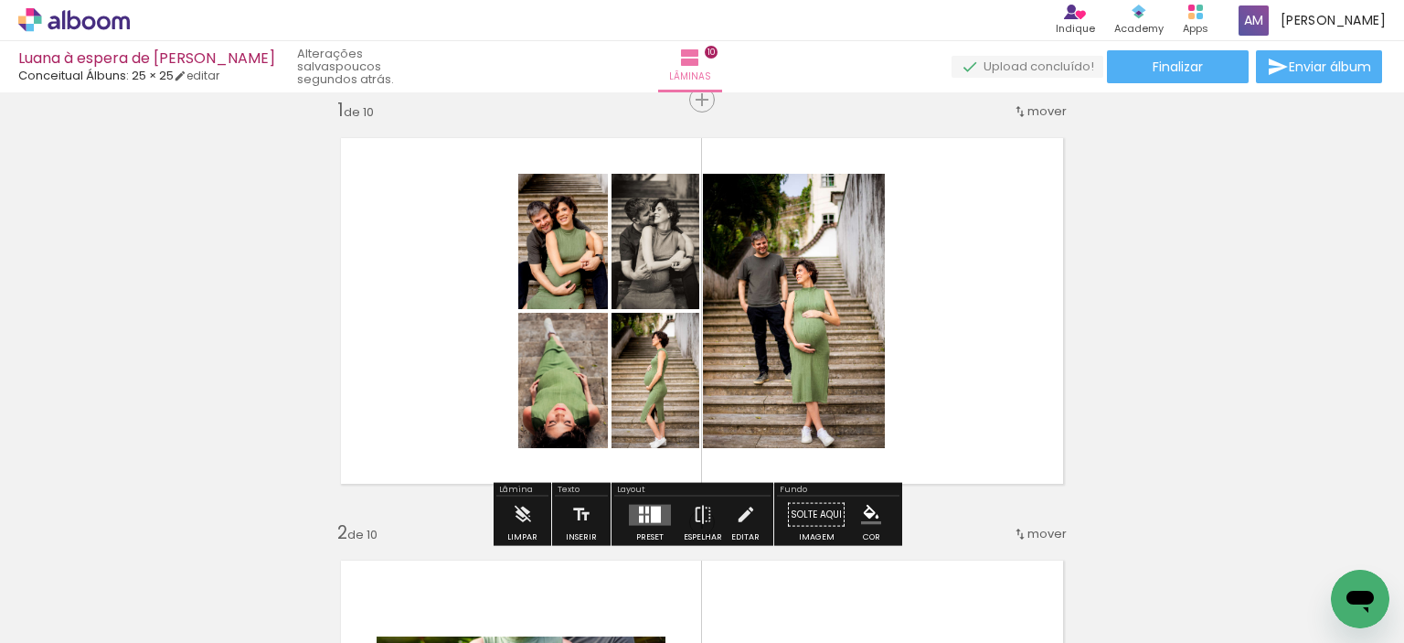
click at [645, 511] on div at bounding box center [647, 508] width 4 height 7
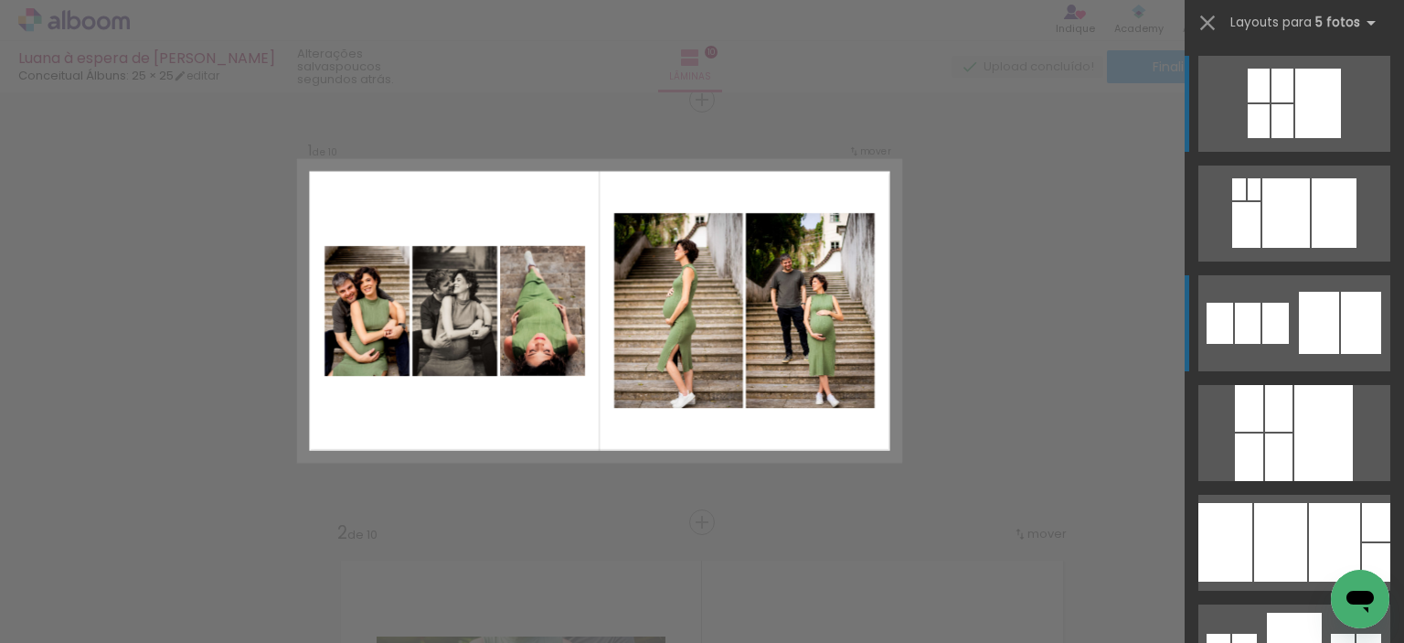
click at [1333, 306] on quentale-layouter at bounding box center [1294, 323] width 192 height 96
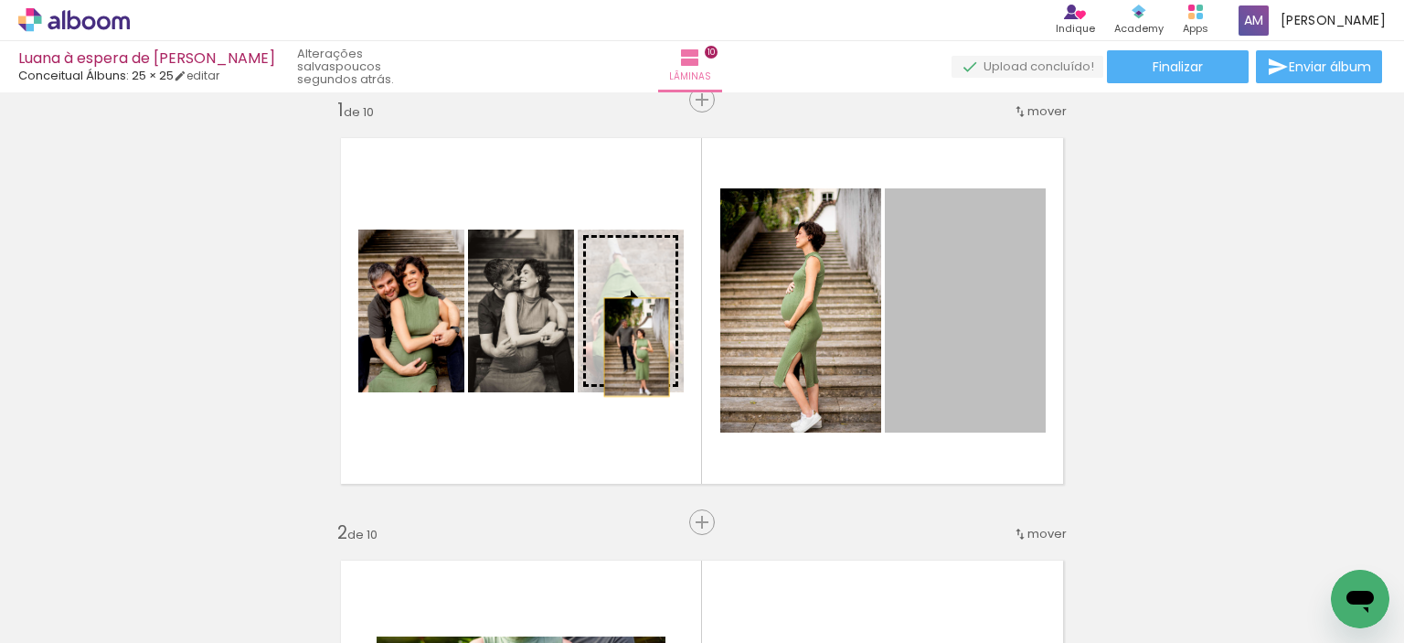
drag, startPoint x: 973, startPoint y: 365, endPoint x: 630, endPoint y: 346, distance: 344.2
click at [0, 0] on slot at bounding box center [0, 0] width 0 height 0
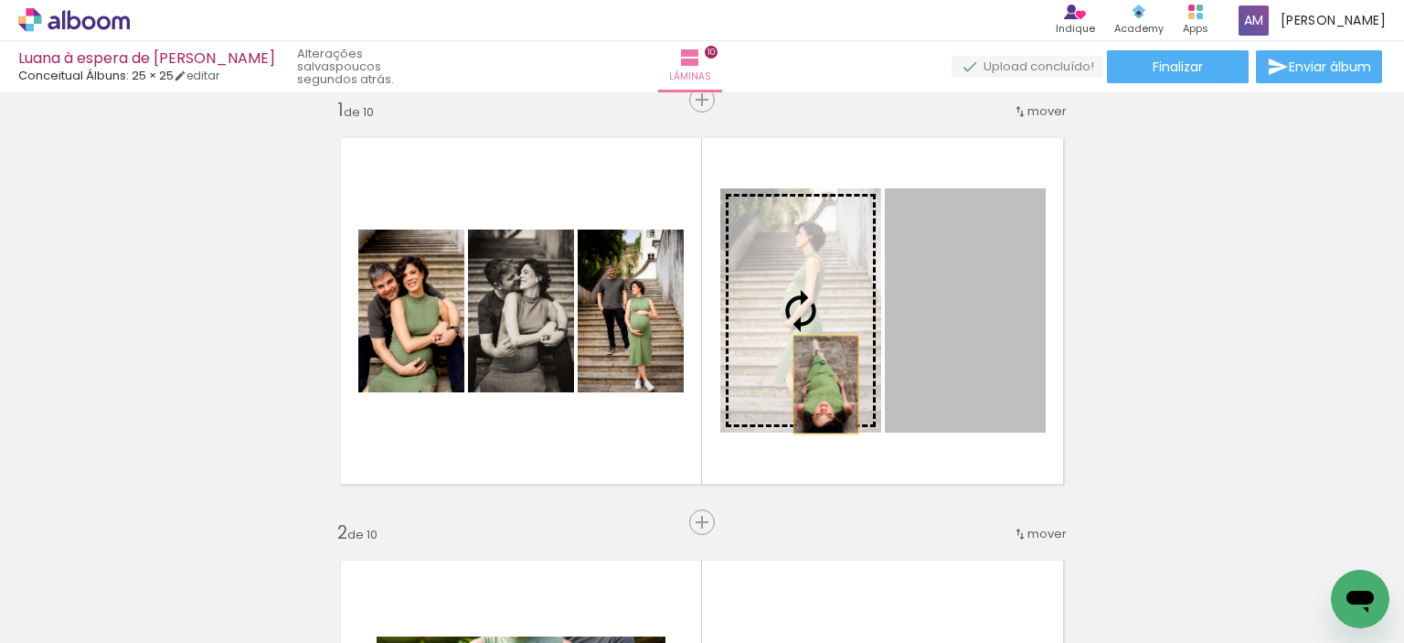
drag, startPoint x: 971, startPoint y: 380, endPoint x: 819, endPoint y: 384, distance: 151.8
click at [0, 0] on slot at bounding box center [0, 0] width 0 height 0
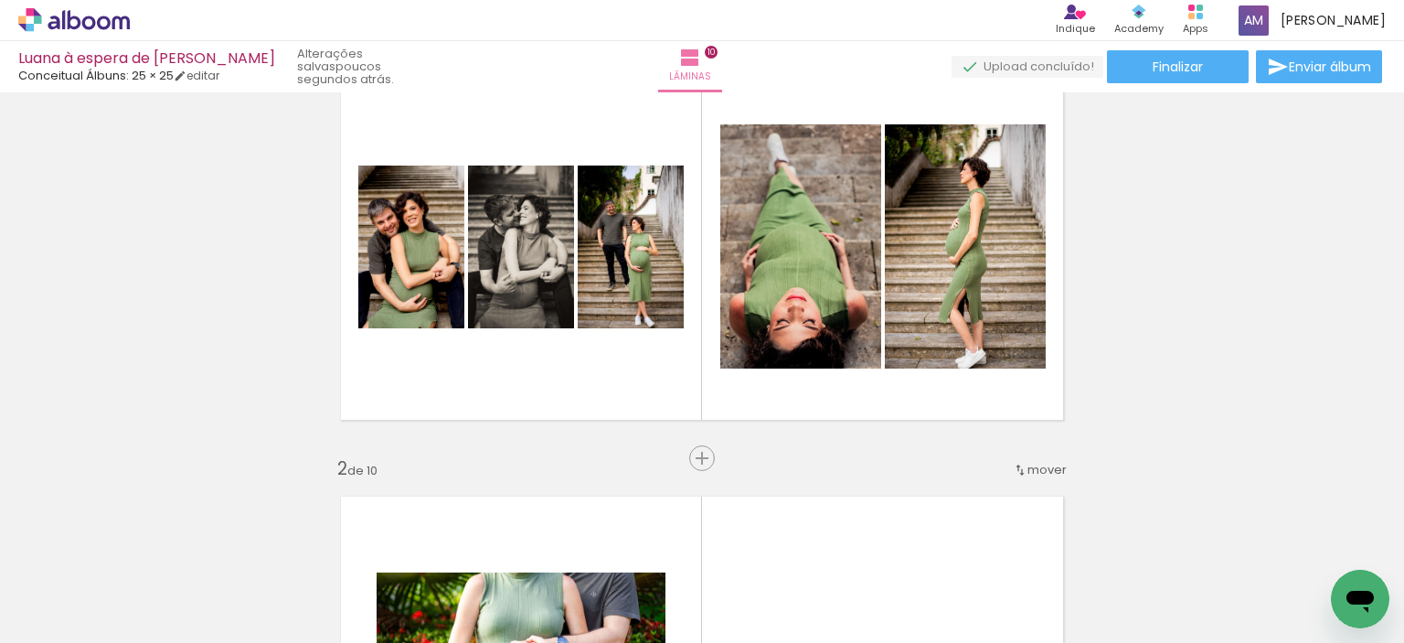
scroll to position [0, 0]
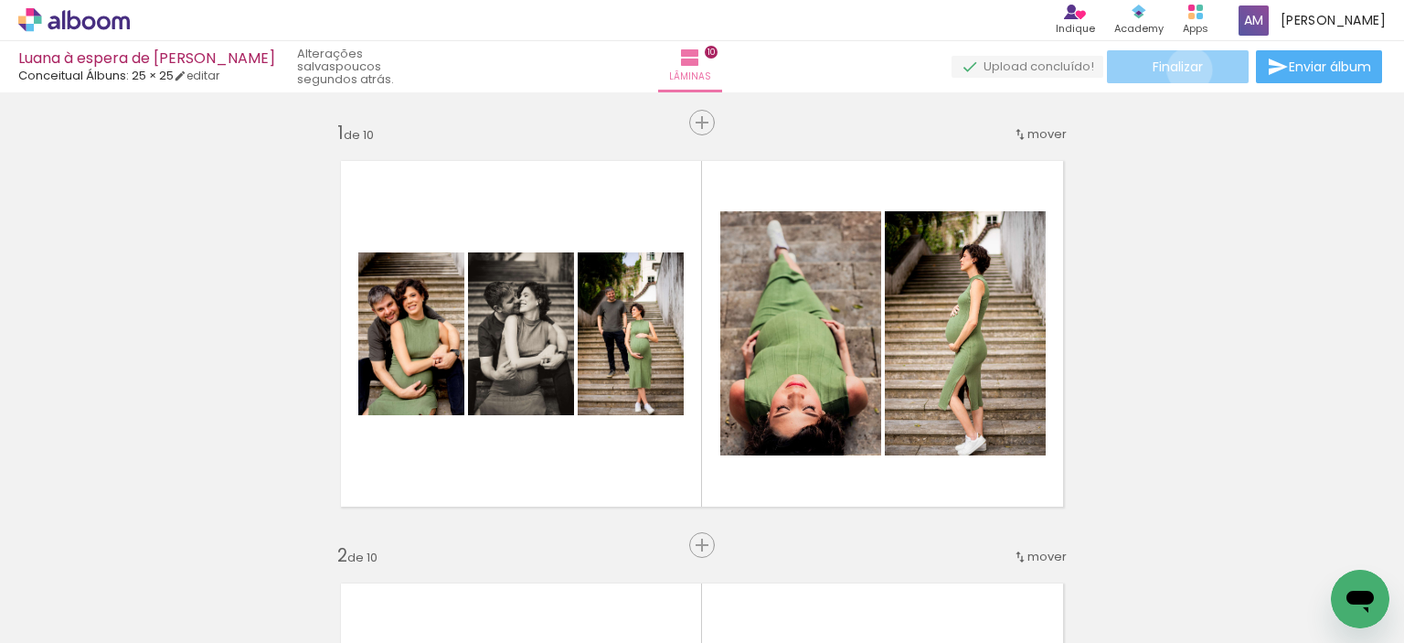
click at [1183, 69] on span "Finalizar" at bounding box center [1178, 66] width 50 height 13
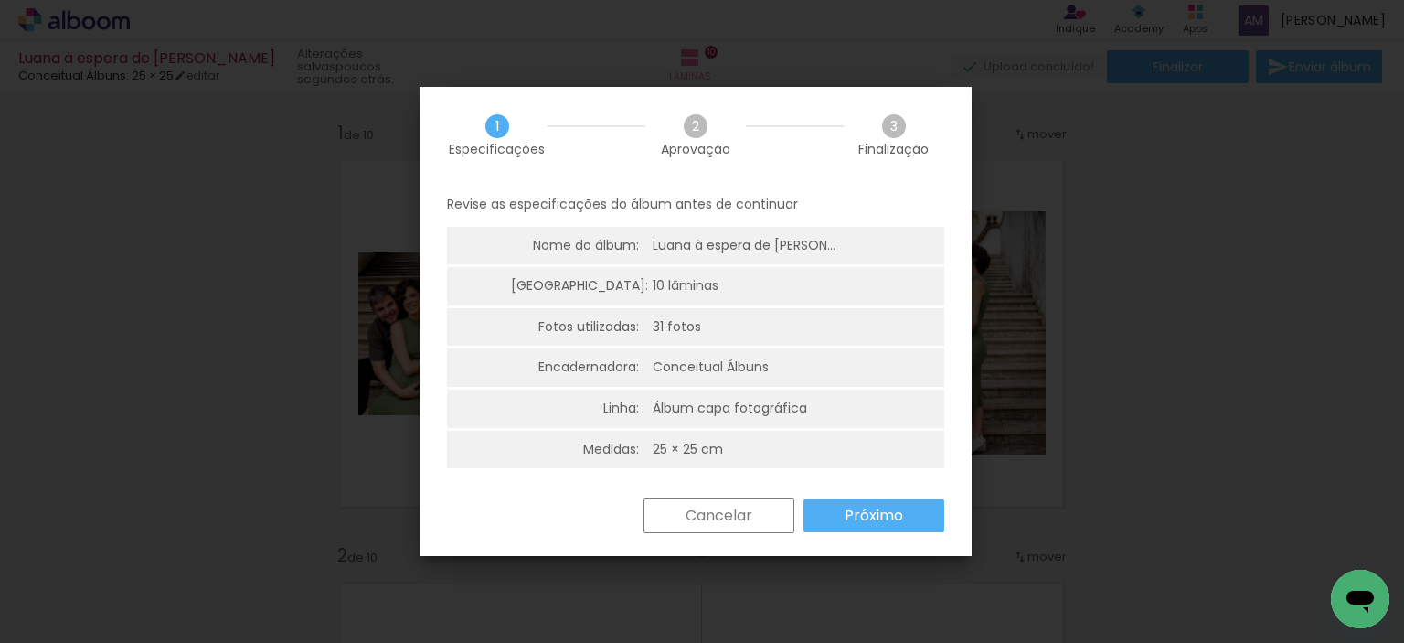
click at [0, 0] on slot "Próximo" at bounding box center [0, 0] width 0 height 0
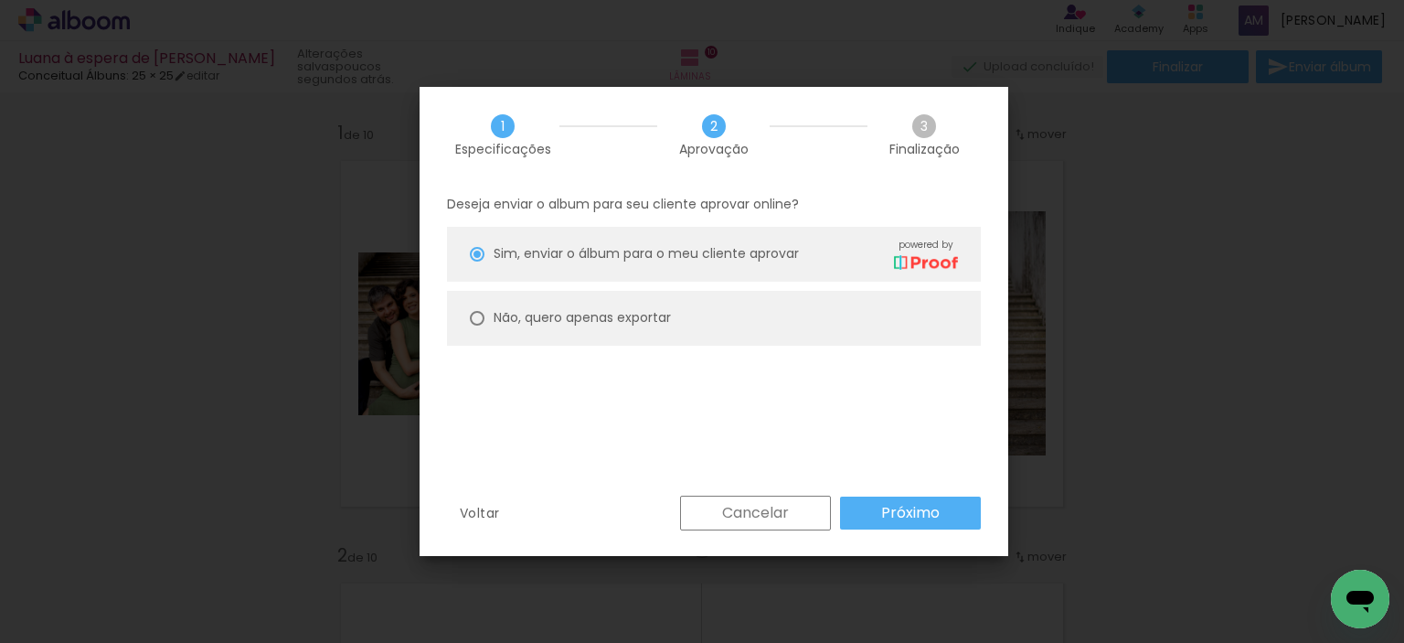
type paper-radio-button "on"
click at [0, 0] on slot "Não, quero apenas exportar" at bounding box center [0, 0] width 0 height 0
click at [879, 492] on div "Deseja enviar o album para seu cliente aprovar online? Sim, enviar o álbum para…" at bounding box center [714, 339] width 589 height 313
click at [0, 0] on slot "Próximo" at bounding box center [0, 0] width 0 height 0
type input "Alta, 300 DPI"
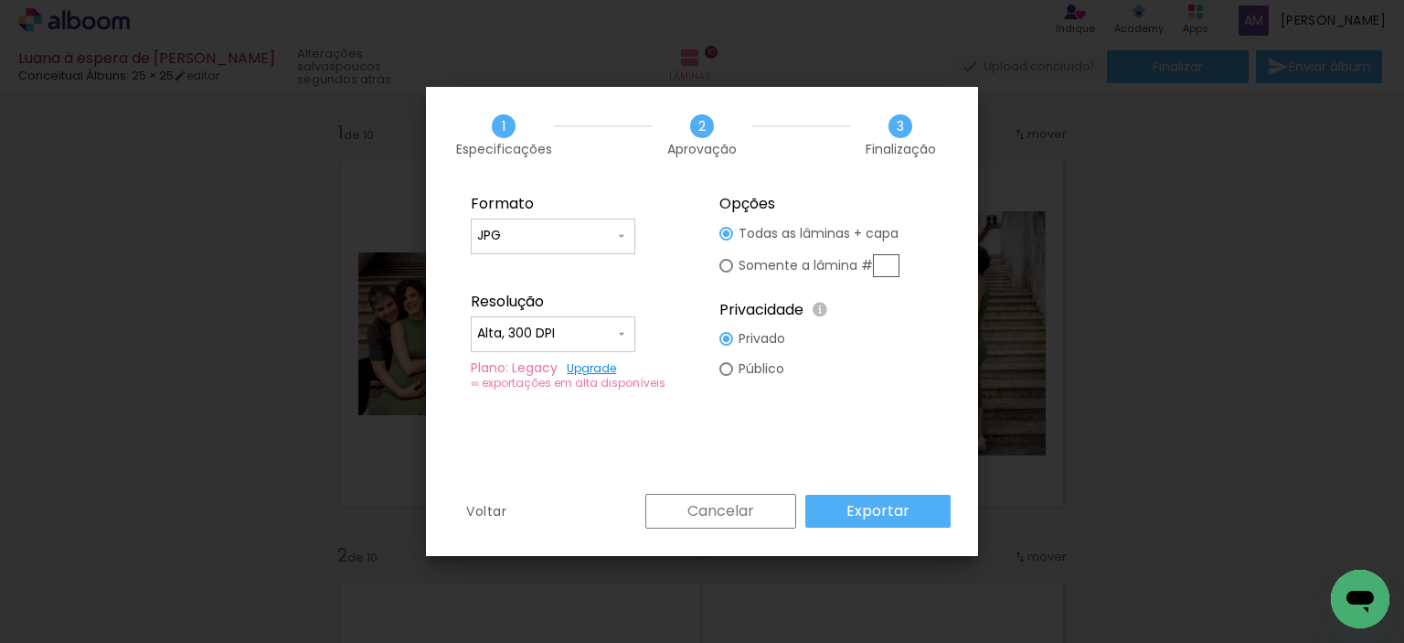
click at [888, 258] on input "text" at bounding box center [886, 265] width 27 height 23
type paper-radio-button "on"
type input "1"
click at [939, 229] on fieldset "Opções Todas as lâminas + capa Somente a lâmina # 1 Privacidade Todo o conteúdo…" at bounding box center [826, 292] width 245 height 218
click at [0, 0] on slot "Exportar" at bounding box center [0, 0] width 0 height 0
